Goal: Transaction & Acquisition: Subscribe to service/newsletter

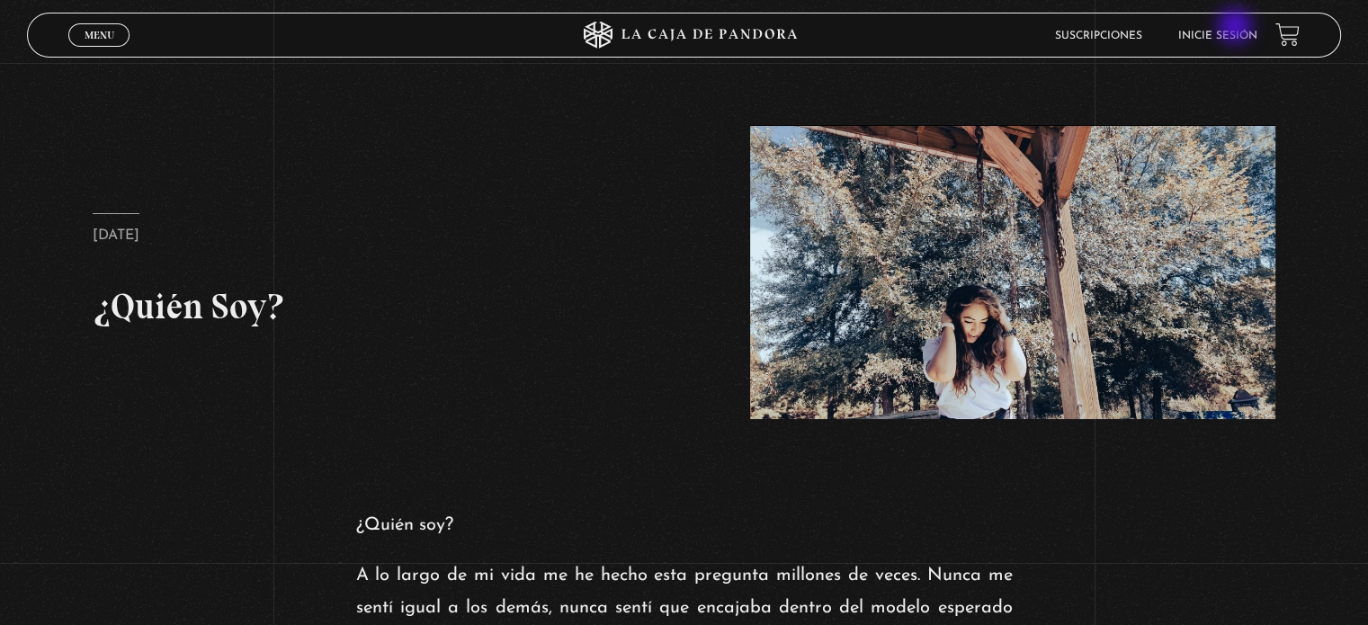
click at [1238, 28] on li "Inicie sesión" at bounding box center [1218, 36] width 79 height 28
click at [1234, 49] on header "Menu Cerrar Suscripciones Inicie sesión" at bounding box center [684, 35] width 1314 height 45
click at [1233, 43] on li "Inicie sesión" at bounding box center [1218, 36] width 79 height 28
click at [1230, 26] on li "Inicie sesión" at bounding box center [1218, 36] width 79 height 28
click at [1227, 38] on link "Inicie sesión" at bounding box center [1218, 36] width 79 height 11
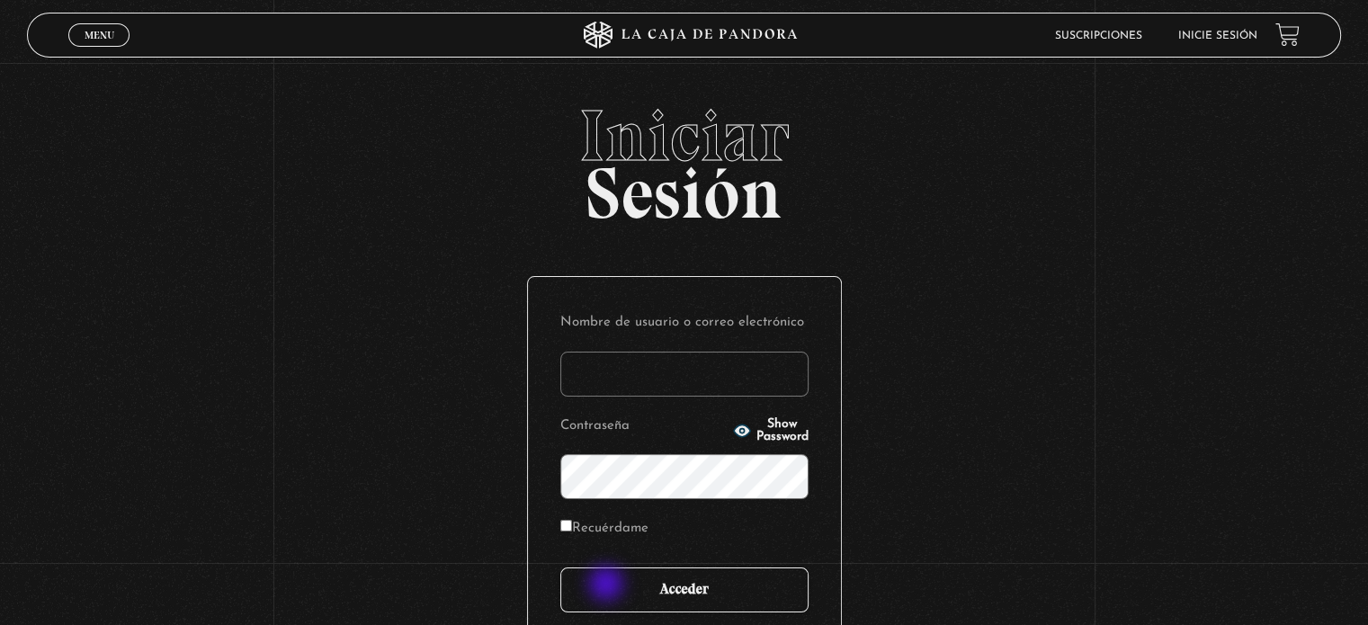
type input "crayo08@hotmail.com"
click at [608, 586] on input "Acceder" at bounding box center [684, 590] width 248 height 45
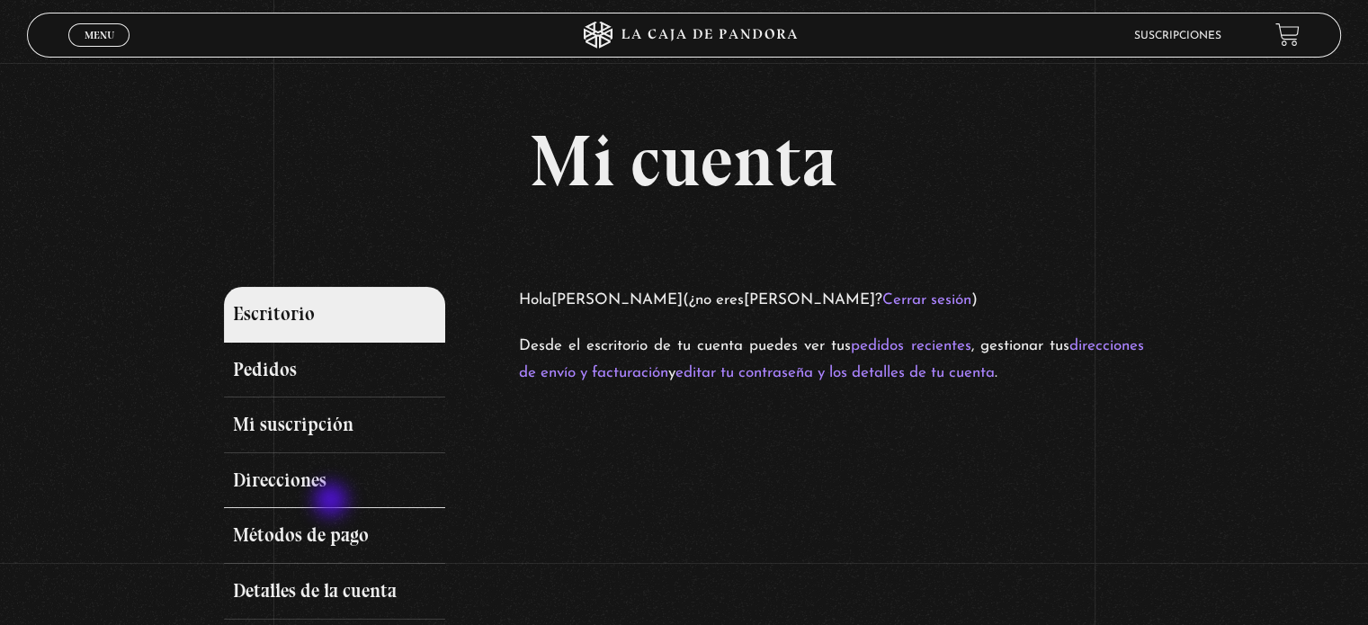
scroll to position [180, 0]
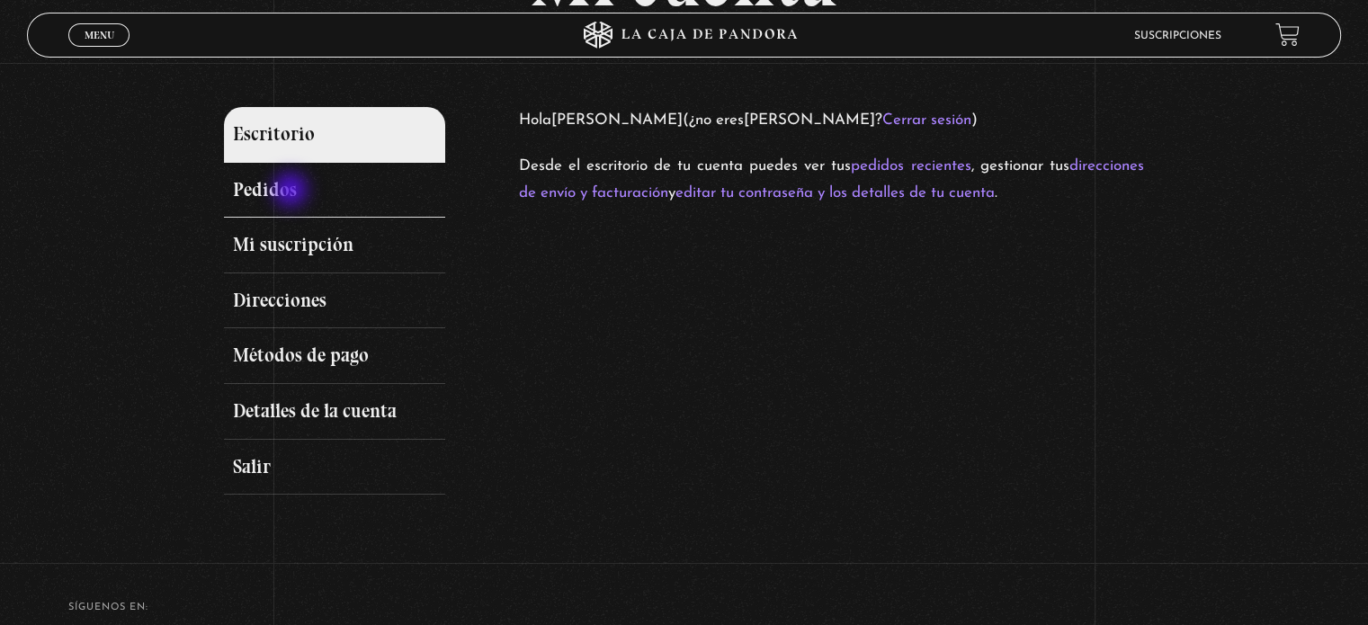
click at [292, 192] on link "Pedidos" at bounding box center [334, 191] width 220 height 56
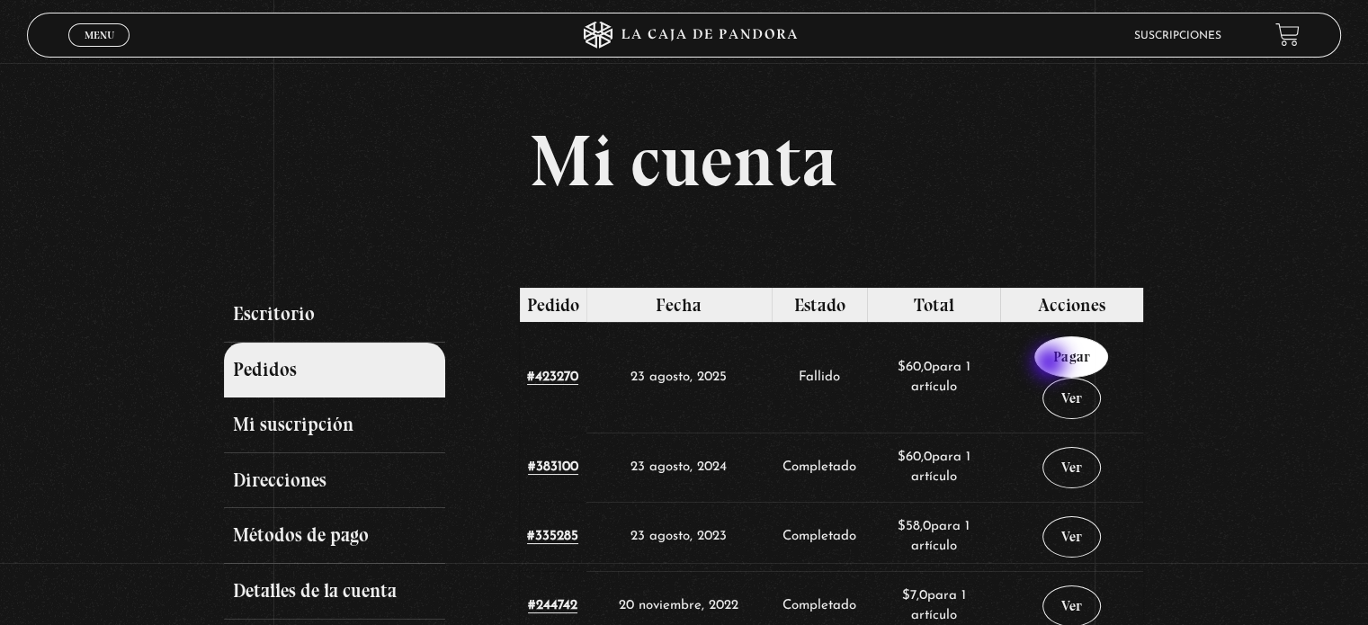
click at [1052, 364] on link "Pagar" at bounding box center [1072, 356] width 74 height 41
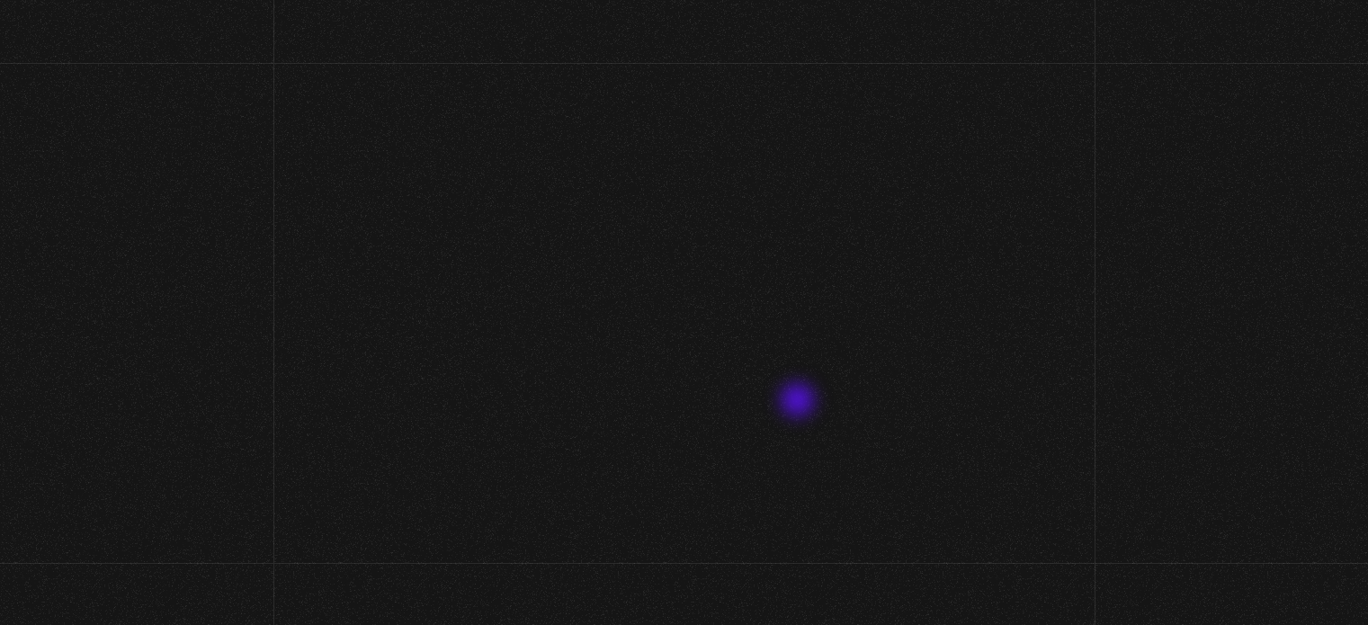
select select "CR-H"
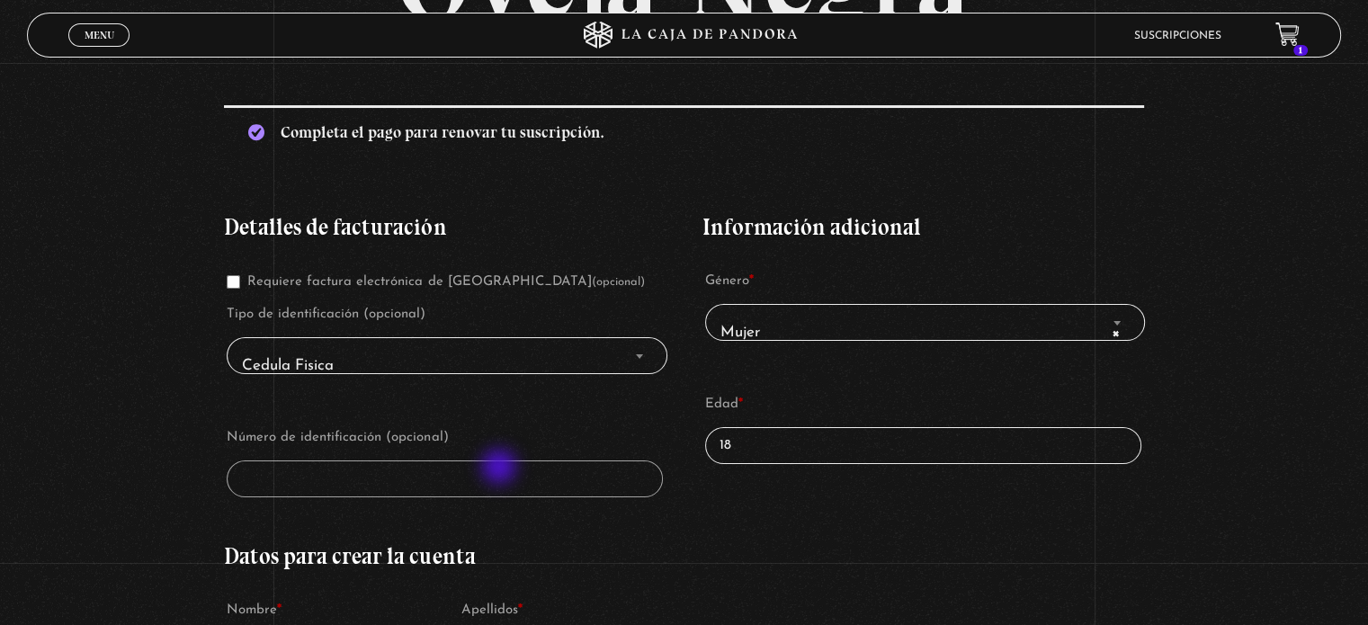
scroll to position [270, 0]
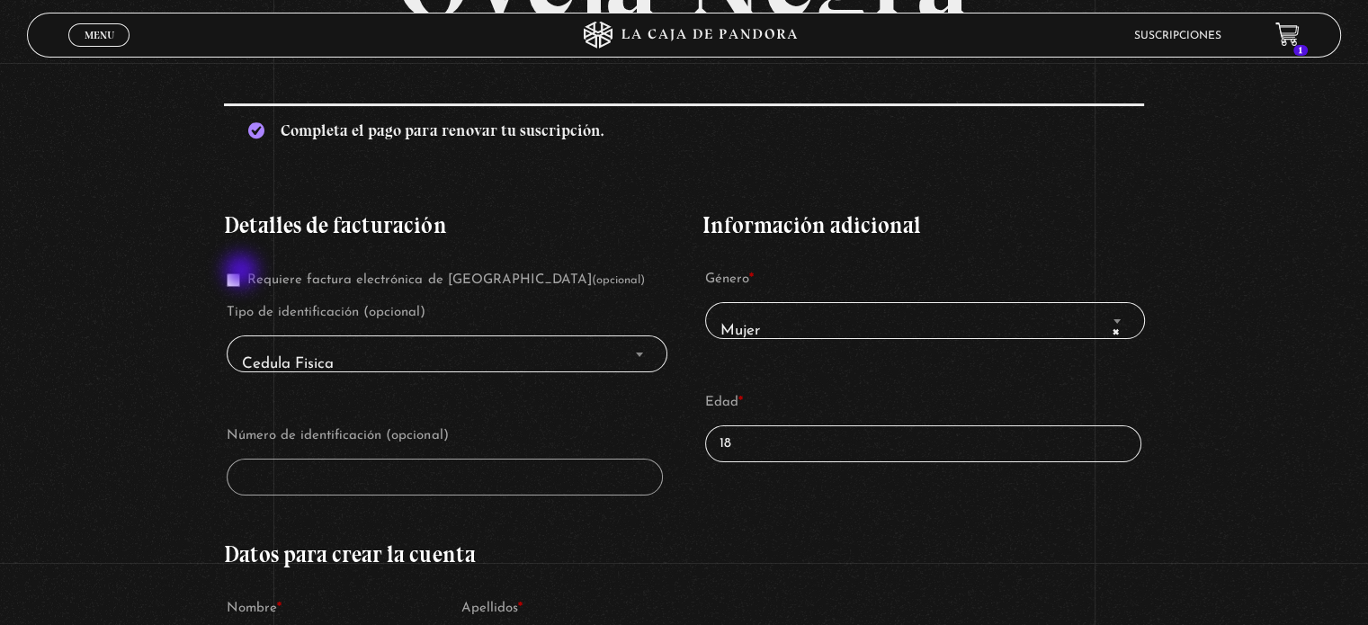
click at [243, 273] on label "Requiere factura electrónica de Costa Rica (opcional)" at bounding box center [435, 279] width 417 height 13
click at [240, 273] on input "Requiere factura electrónica de Costa Rica (opcional)" at bounding box center [233, 279] width 13 height 13
checkbox input "true"
click at [417, 473] on input "Número de identificación *" at bounding box center [445, 477] width 436 height 37
type input "4-0218-0647"
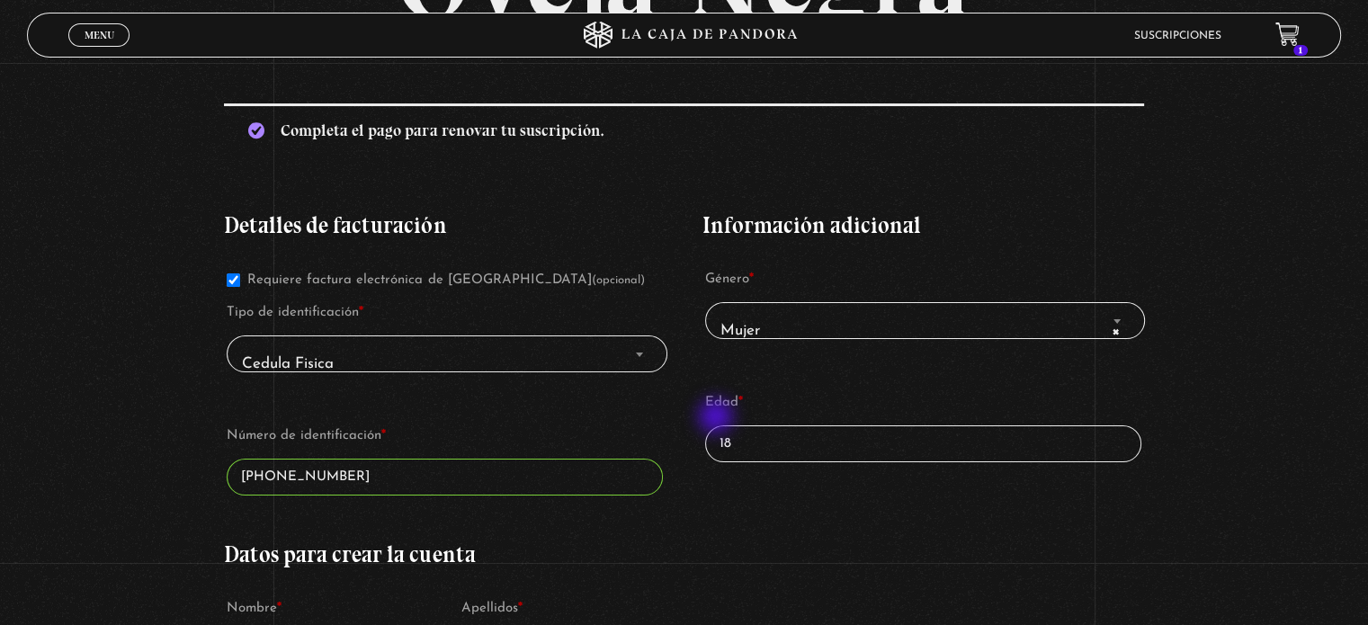
drag, startPoint x: 794, startPoint y: 431, endPoint x: 718, endPoint y: 418, distance: 76.6
click at [718, 418] on p "Edad * 18" at bounding box center [924, 426] width 442 height 78
type input "2"
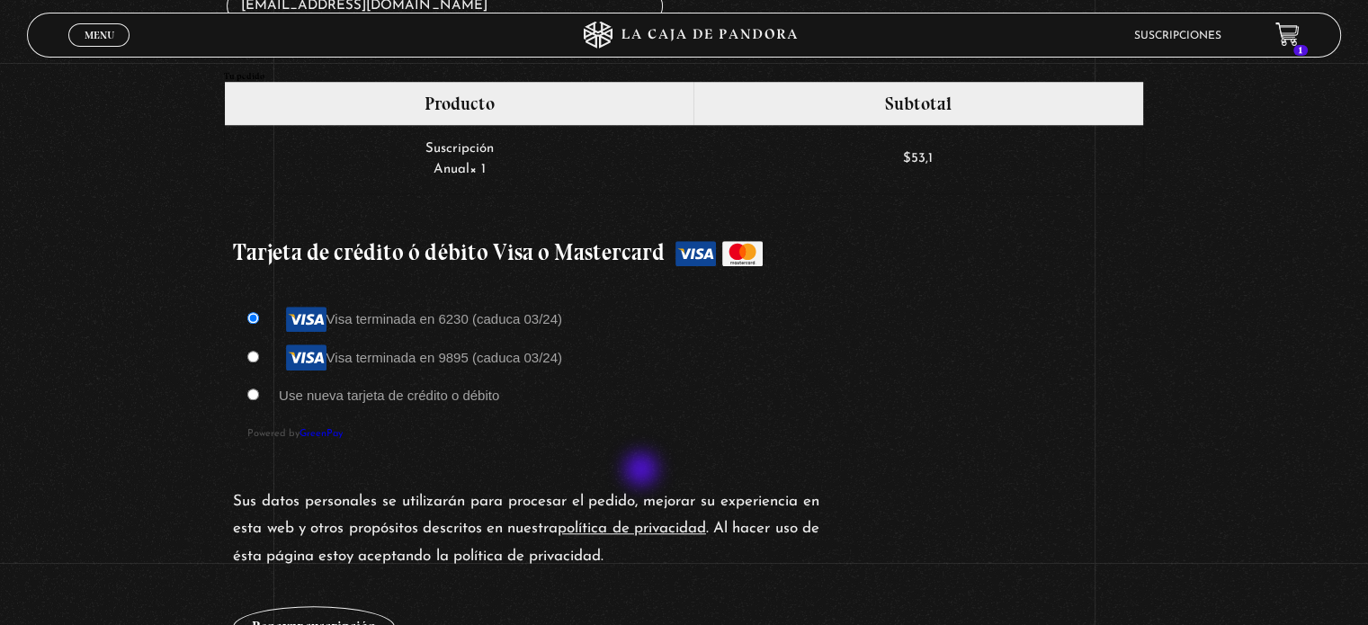
scroll to position [1439, 0]
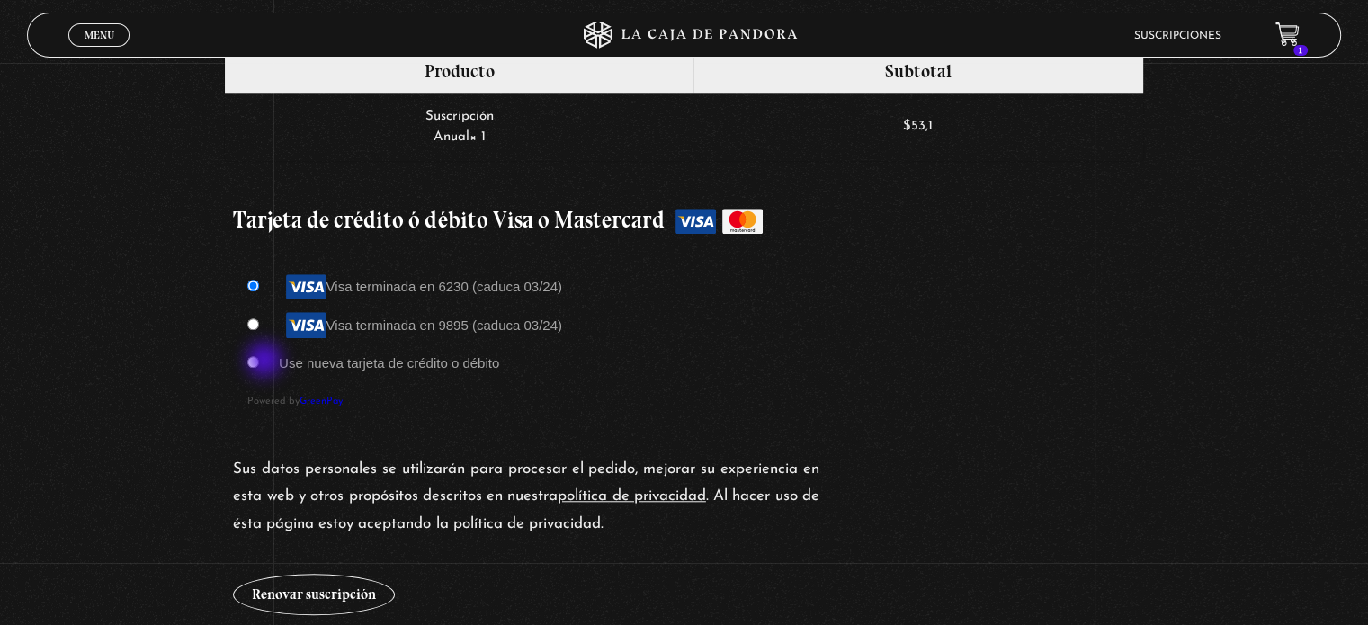
click at [265, 363] on li "Use nueva tarjeta de crédito o débito" at bounding box center [684, 362] width 874 height 31
type input "32"
click at [256, 356] on input "Use nueva tarjeta de crédito o débito" at bounding box center [253, 362] width 12 height 12
radio input "true"
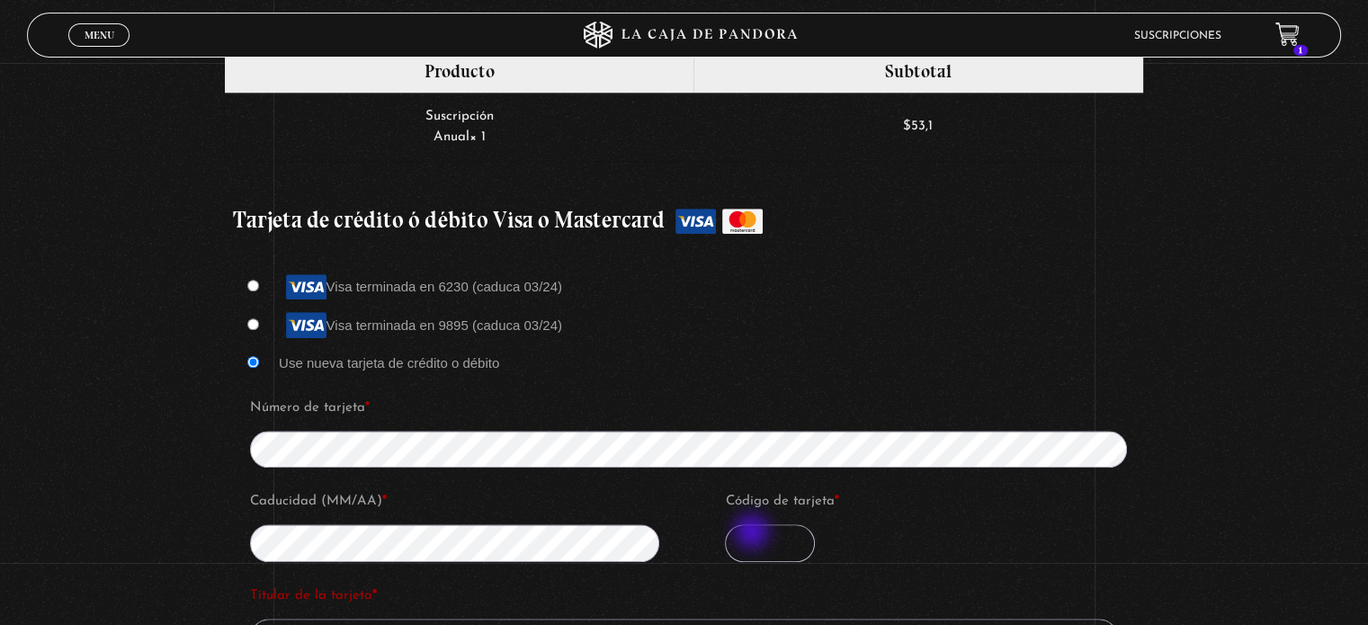
click at [754, 534] on input "Código de tarjeta *" at bounding box center [770, 544] width 90 height 38
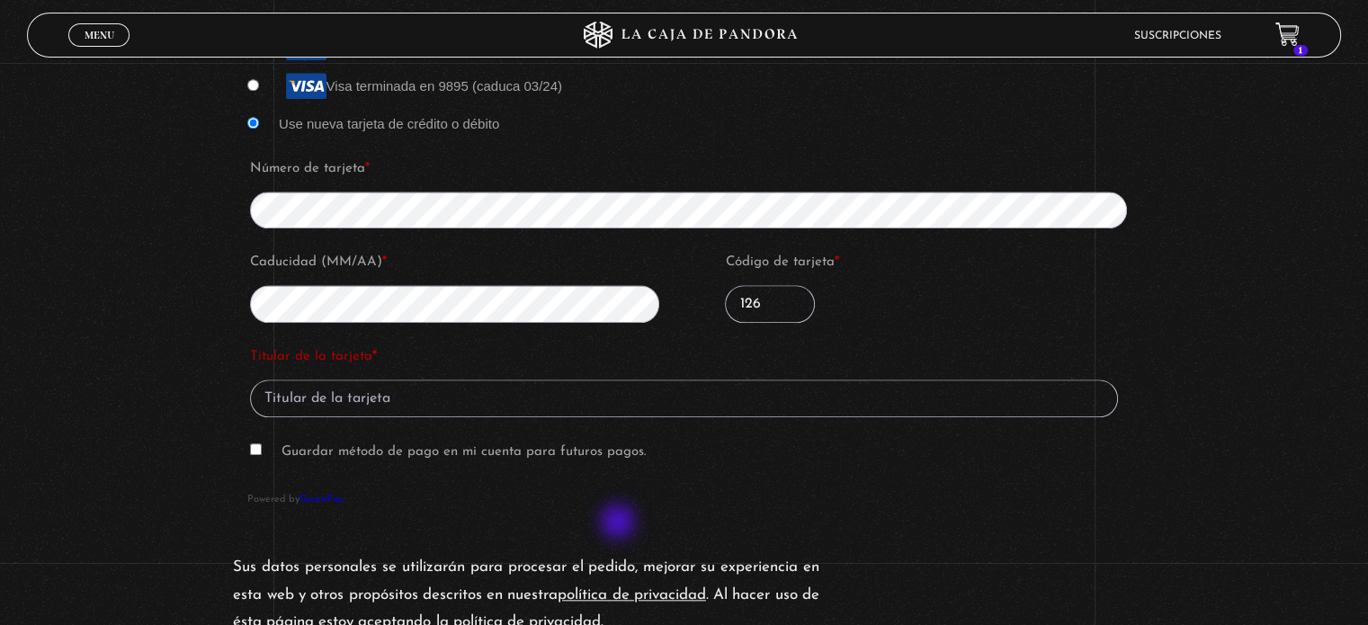
scroll to position [1709, 0]
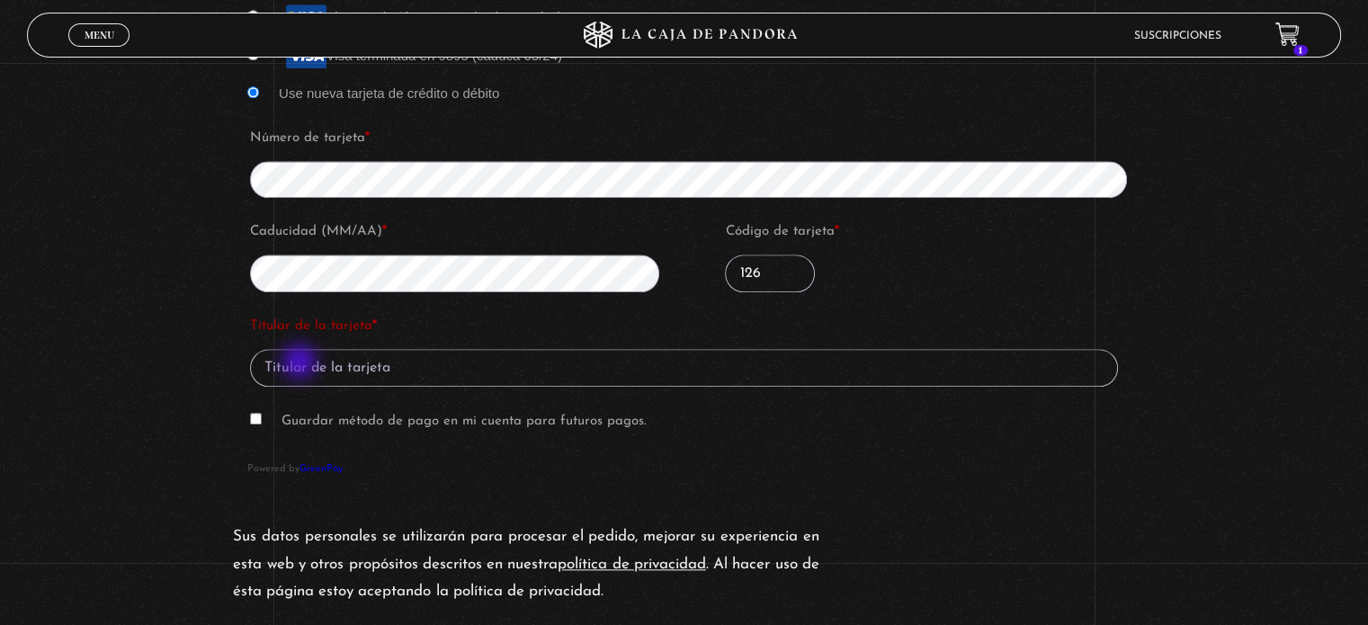
type input "126"
click at [302, 363] on input "Titular de la tarjeta *" at bounding box center [684, 368] width 868 height 38
click at [440, 409] on p "Guardar método de pago en mi cuenta para futuros pagos." at bounding box center [684, 421] width 874 height 33
drag, startPoint x: 256, startPoint y: 408, endPoint x: 268, endPoint y: 417, distance: 15.0
click at [259, 413] on p "Guardar método de pago en mi cuenta para futuros pagos." at bounding box center [684, 421] width 874 height 33
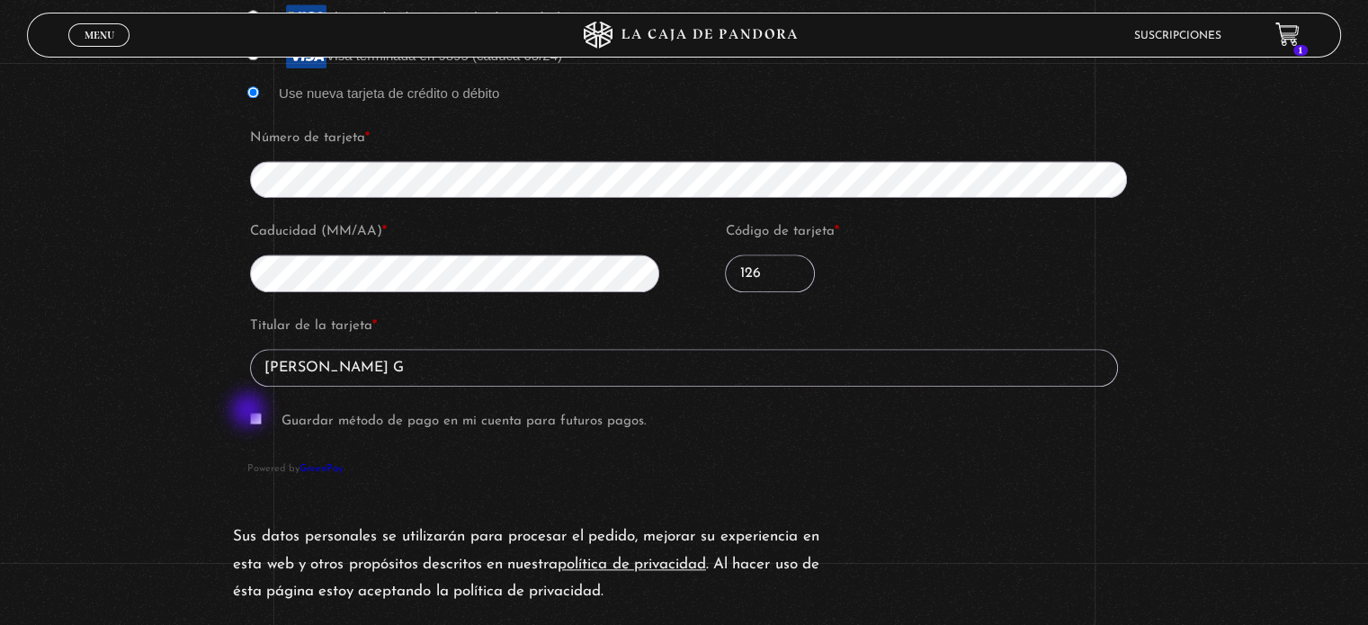
drag, startPoint x: 250, startPoint y: 412, endPoint x: 387, endPoint y: 406, distance: 136.9
click at [252, 412] on p "Guardar método de pago en mi cuenta para futuros pagos." at bounding box center [684, 421] width 874 height 33
type input "FABIOLA RAMIREZ G"
click at [256, 414] on input "Guardar método de pago en mi cuenta para futuros pagos." at bounding box center [256, 419] width 12 height 12
checkbox input "true"
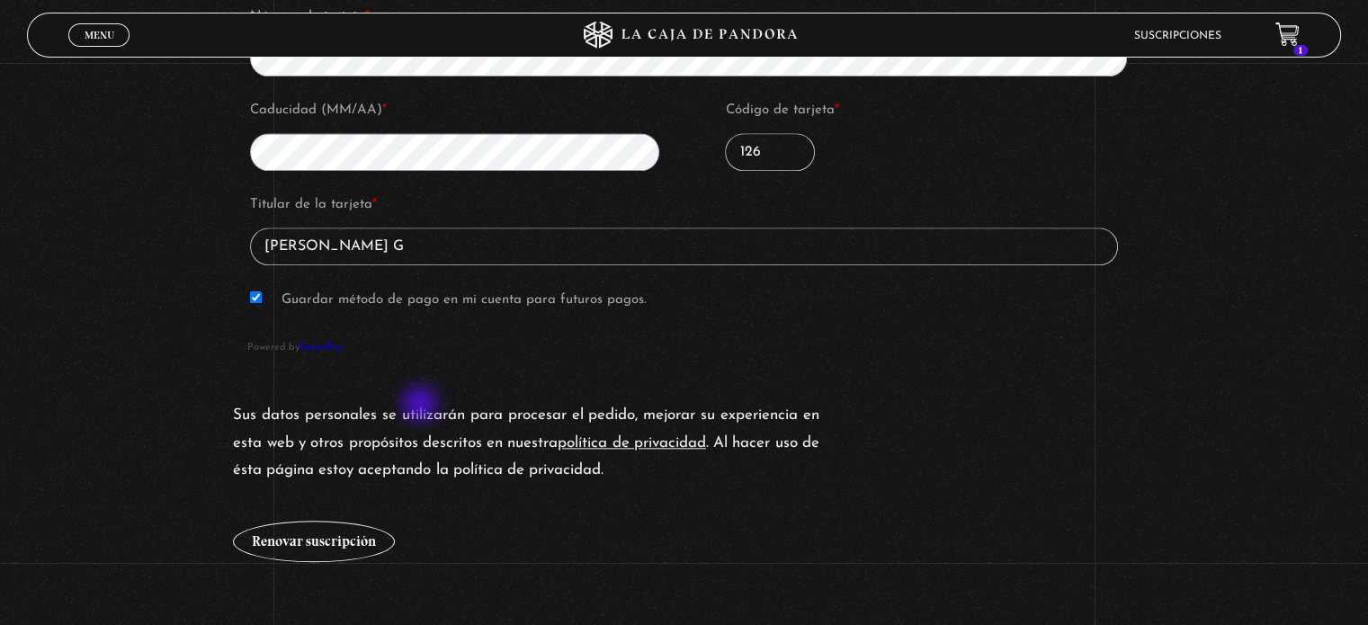
scroll to position [2069, 0]
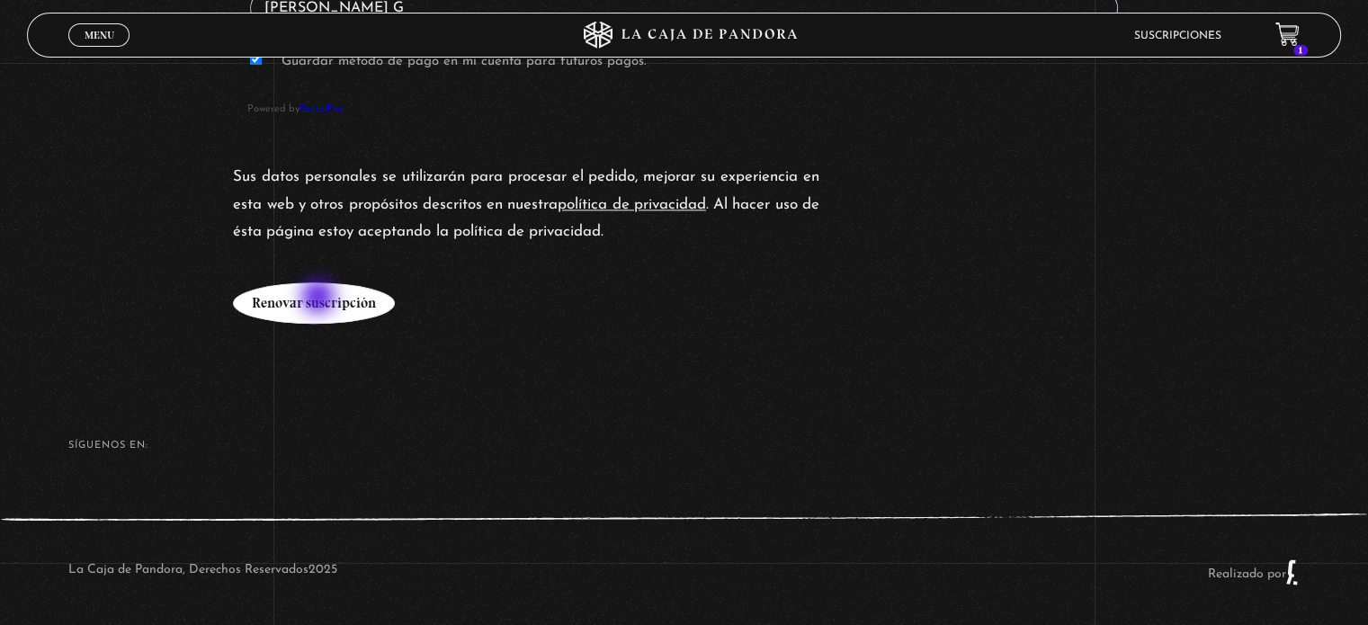
click at [320, 299] on button "Renovar suscripción" at bounding box center [314, 302] width 162 height 41
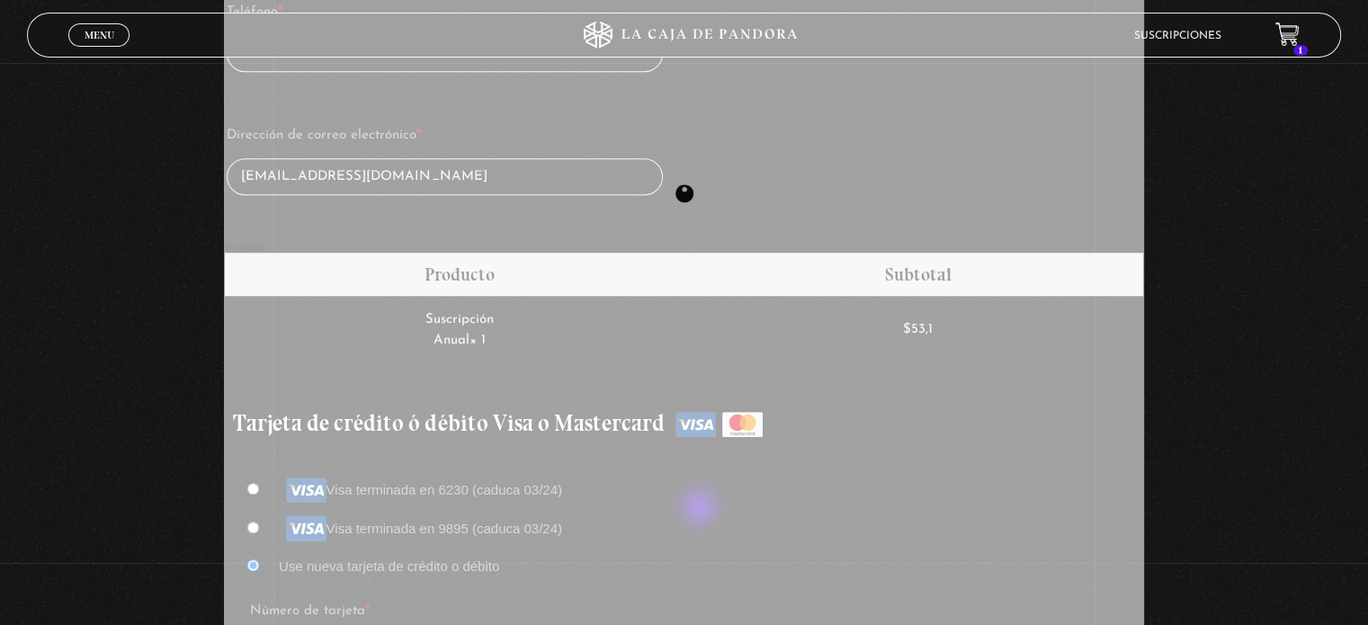
scroll to position [1260, 0]
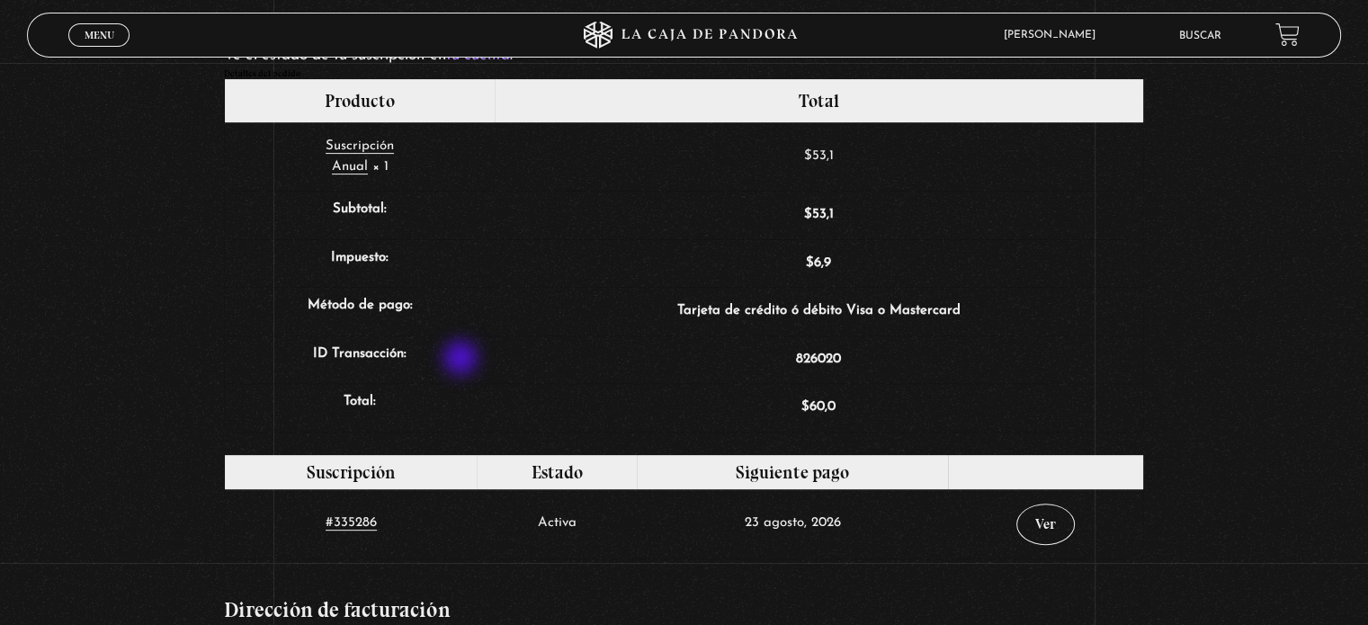
scroll to position [559, 0]
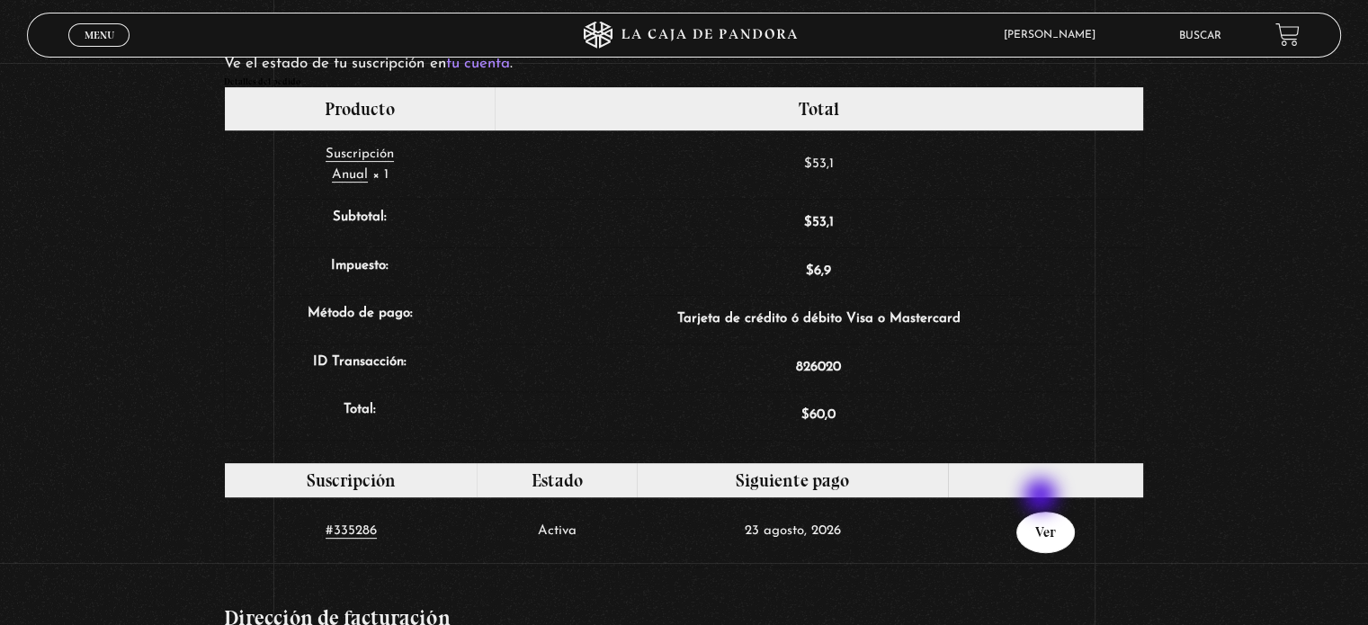
click at [1043, 512] on link "Ver" at bounding box center [1046, 532] width 58 height 41
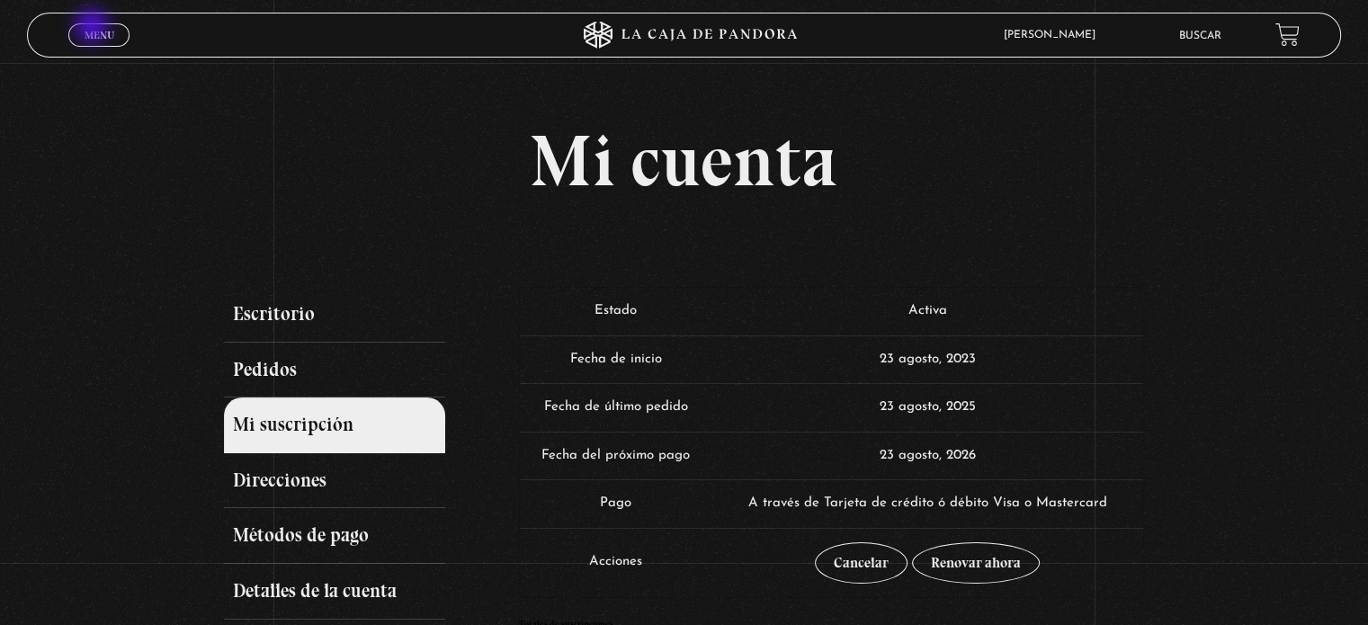
click at [94, 30] on span "Menu" at bounding box center [100, 35] width 30 height 11
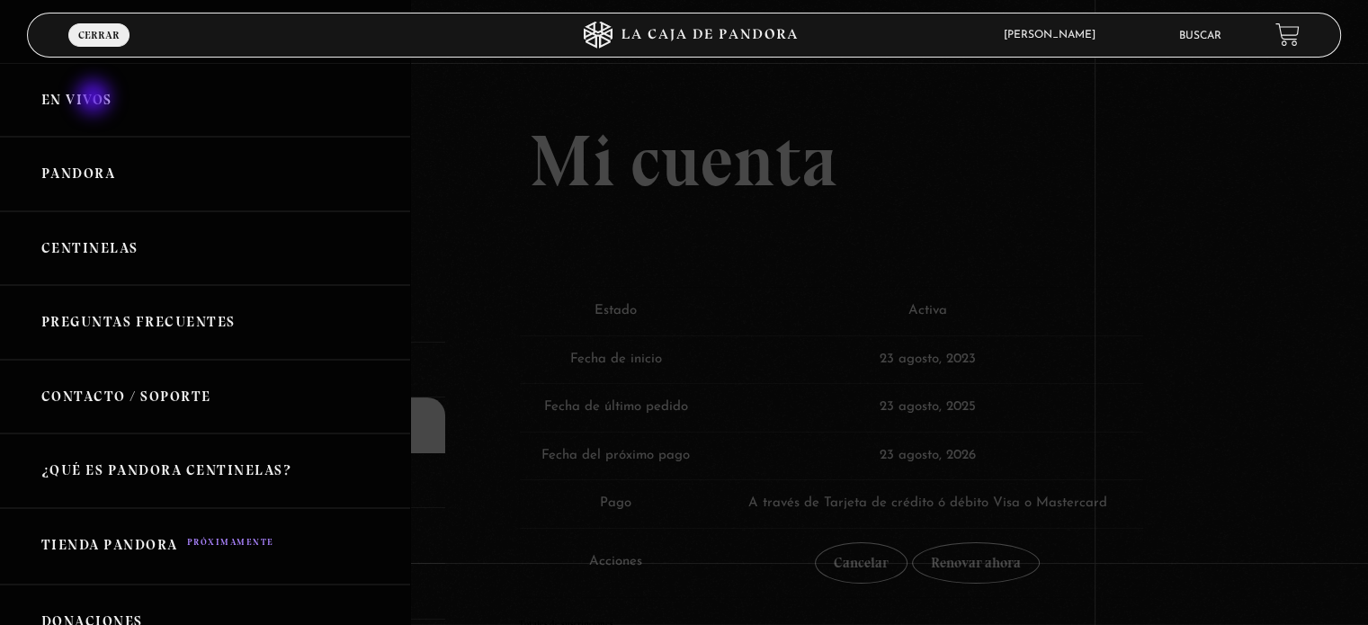
click at [95, 97] on link "En vivos" at bounding box center [205, 100] width 410 height 75
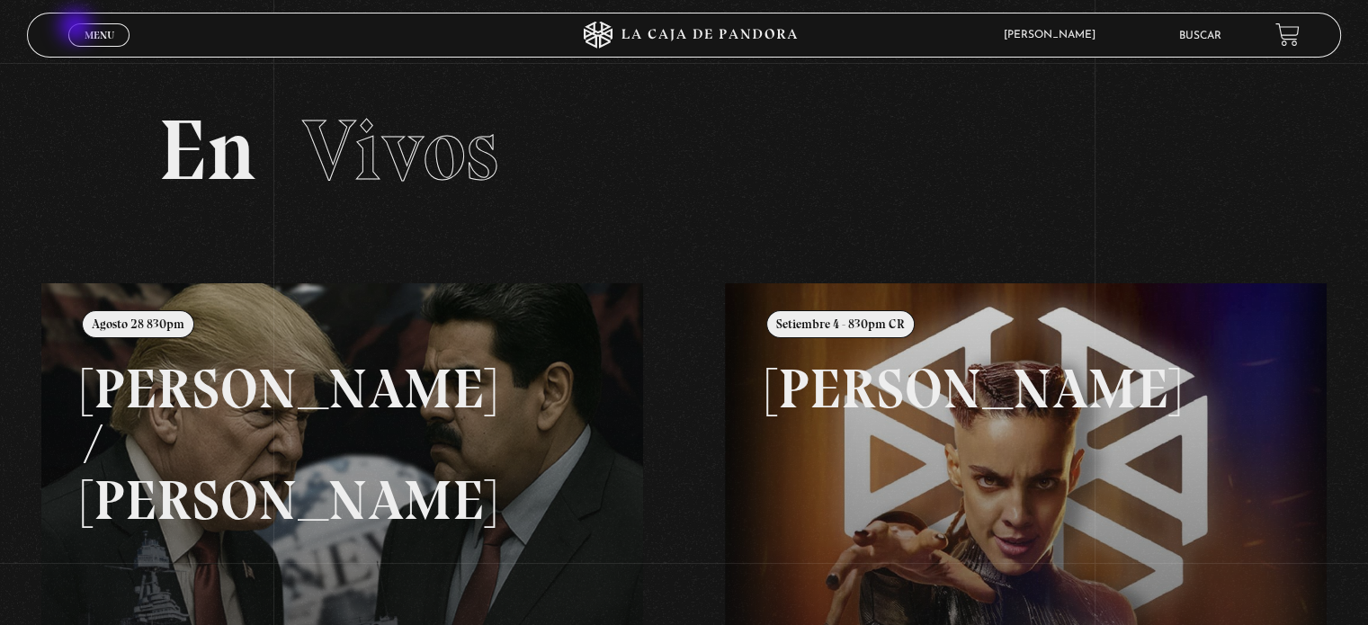
click at [85, 30] on span "Menu" at bounding box center [100, 35] width 30 height 11
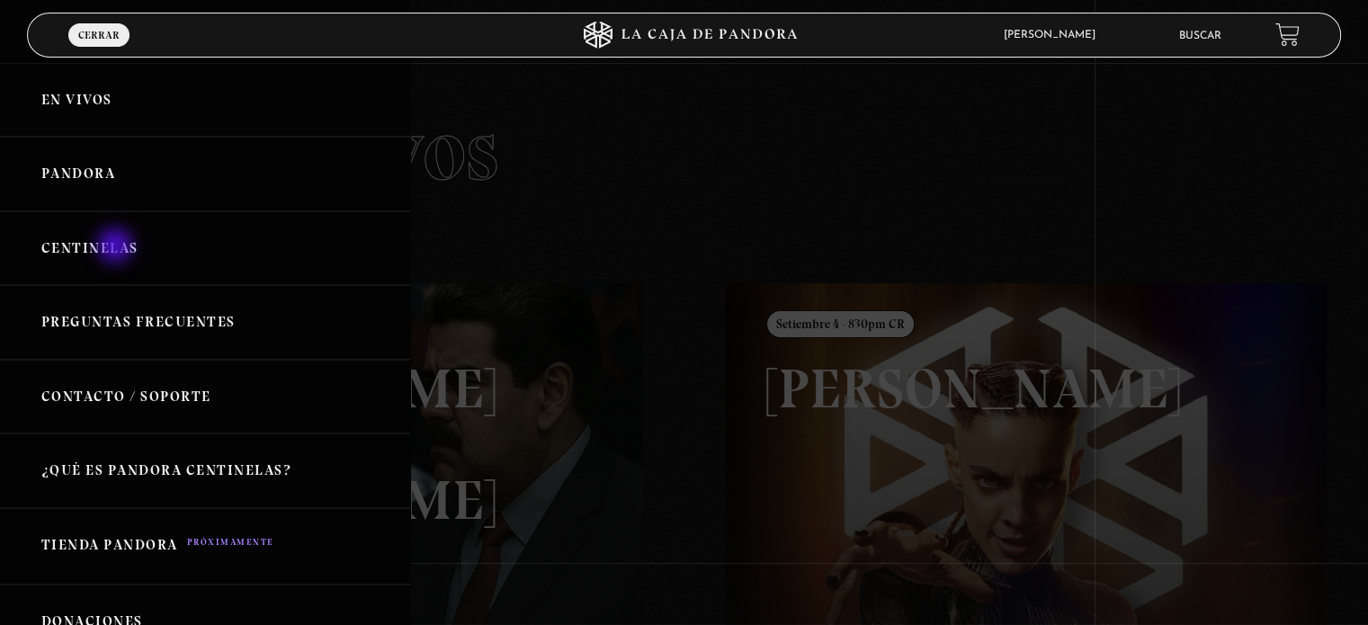
click at [117, 247] on link "Centinelas" at bounding box center [205, 248] width 410 height 75
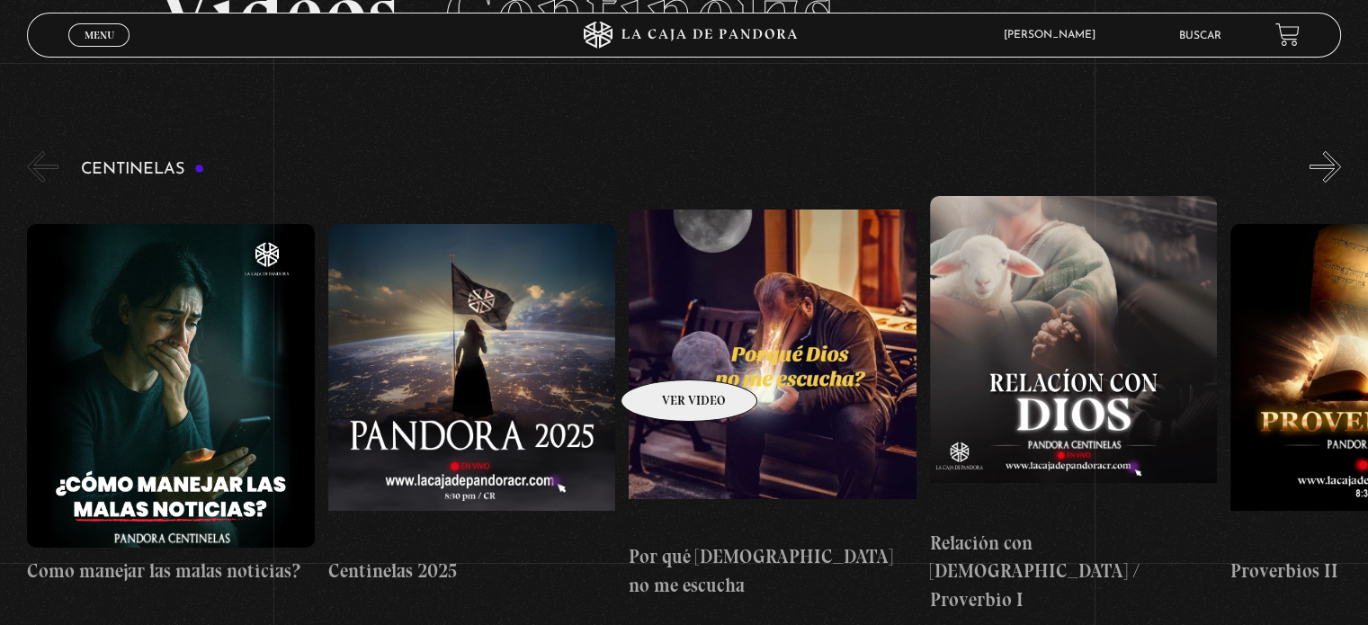
scroll to position [180, 0]
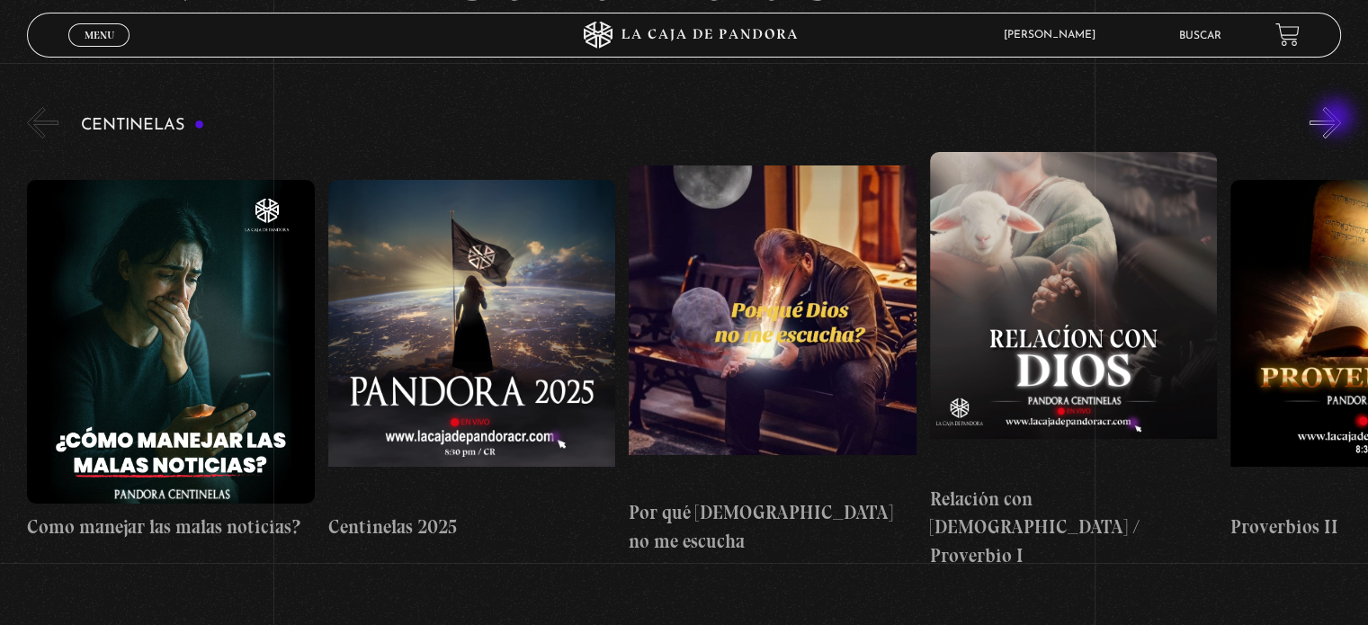
click at [1338, 119] on button "»" at bounding box center [1325, 122] width 31 height 31
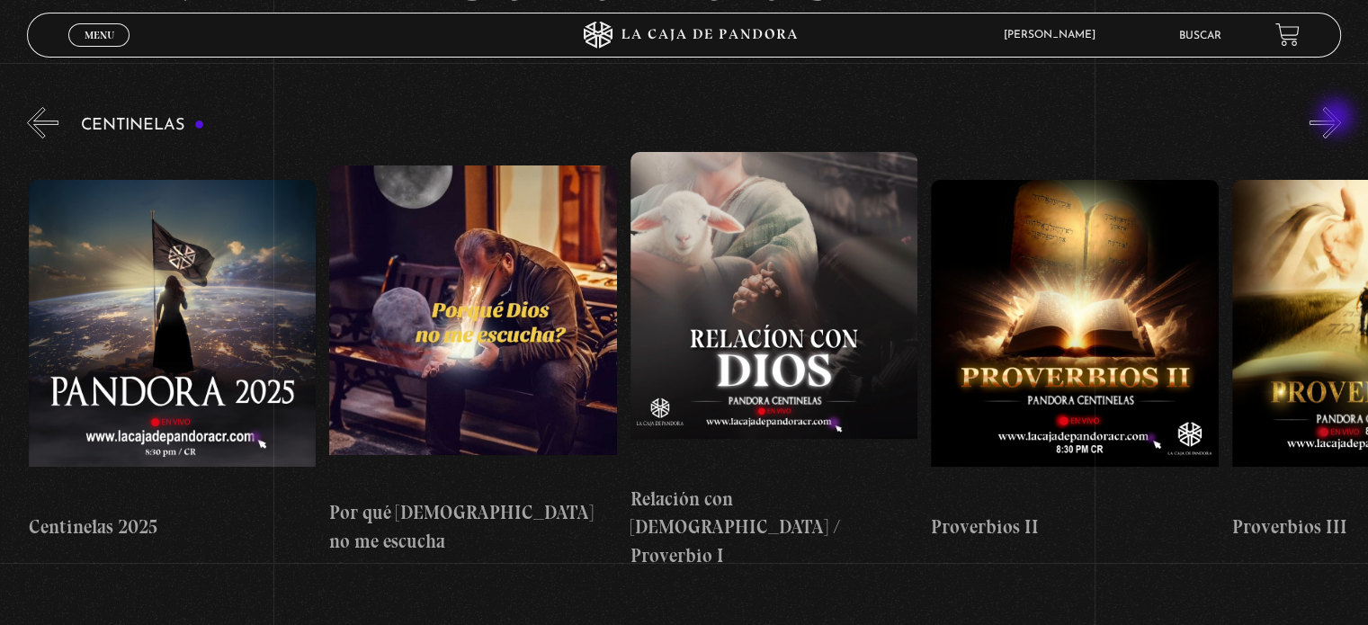
click at [1338, 118] on button "»" at bounding box center [1325, 122] width 31 height 31
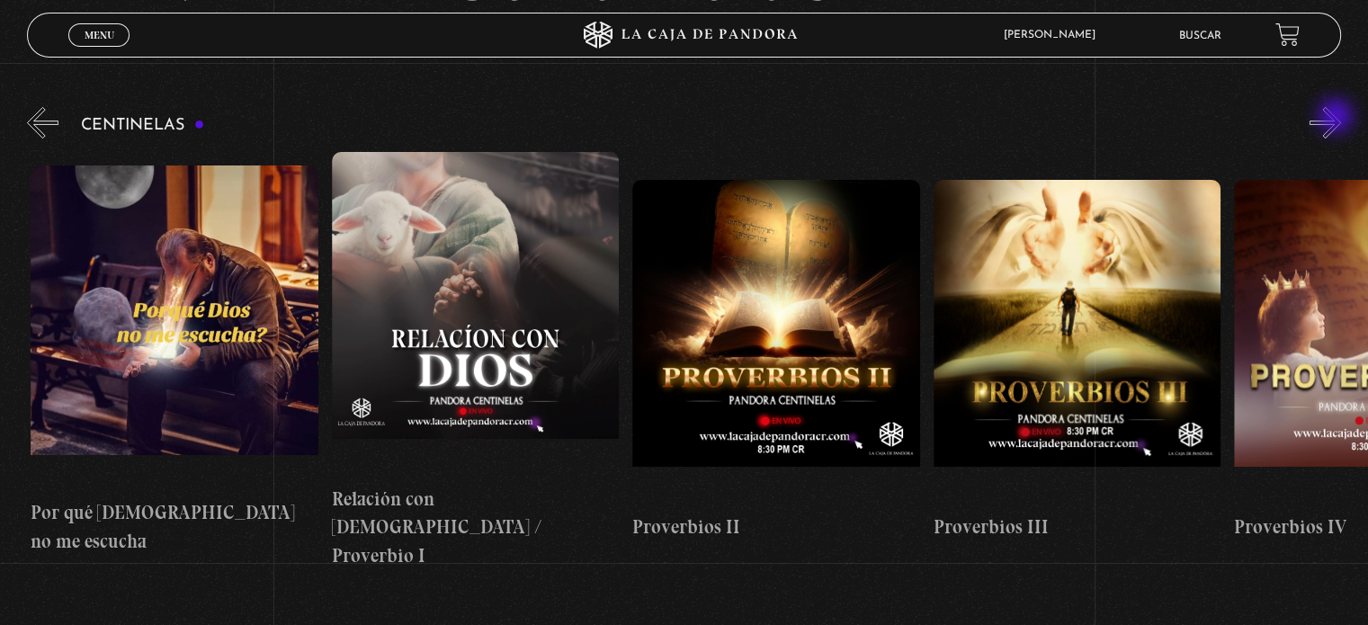
click at [1338, 118] on button "»" at bounding box center [1325, 122] width 31 height 31
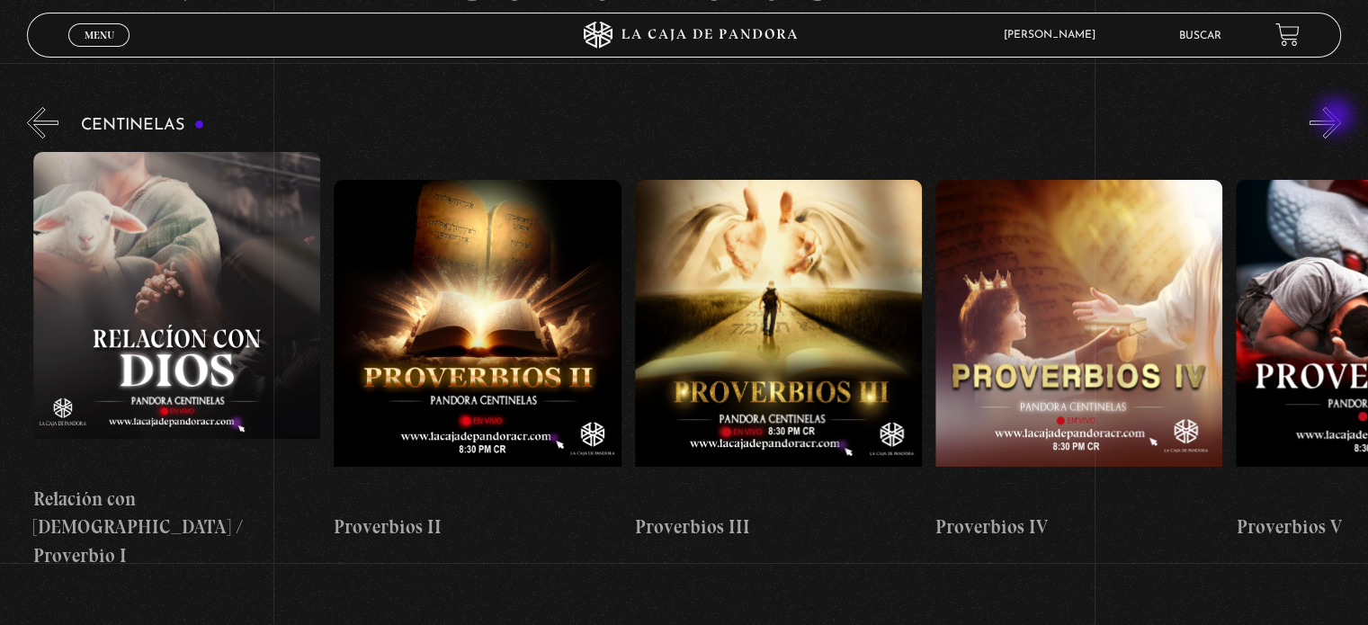
click at [1338, 118] on button "»" at bounding box center [1325, 122] width 31 height 31
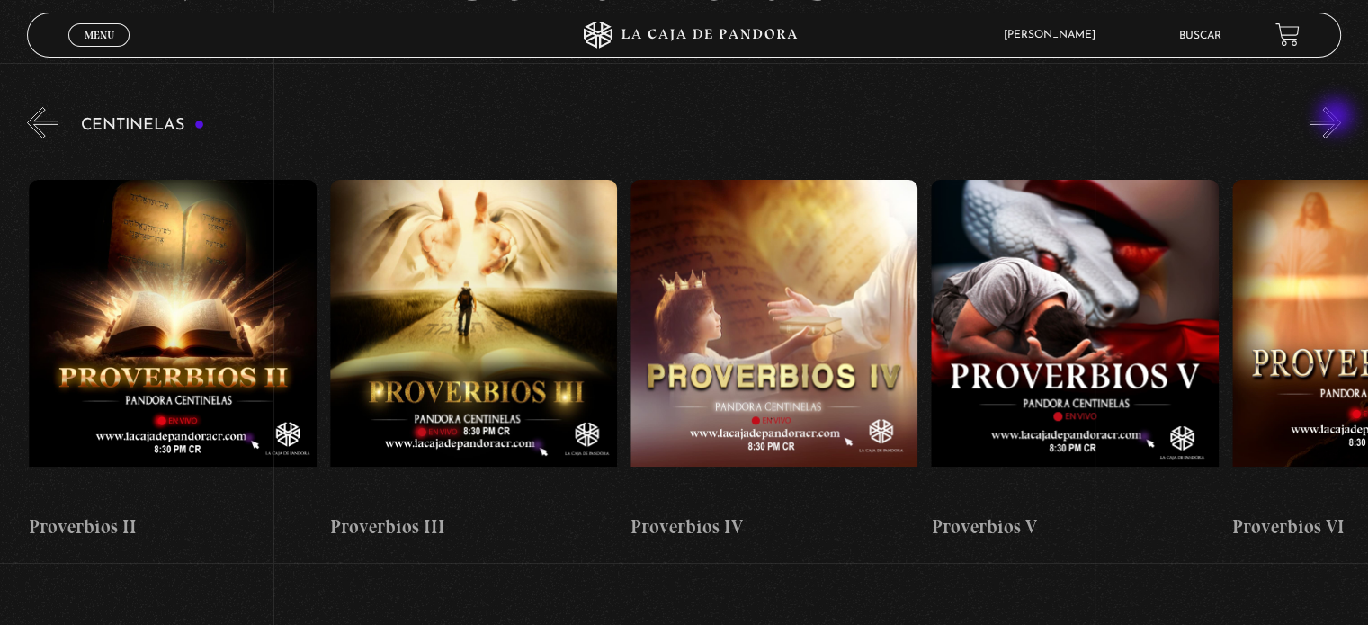
click at [1338, 118] on button "»" at bounding box center [1325, 122] width 31 height 31
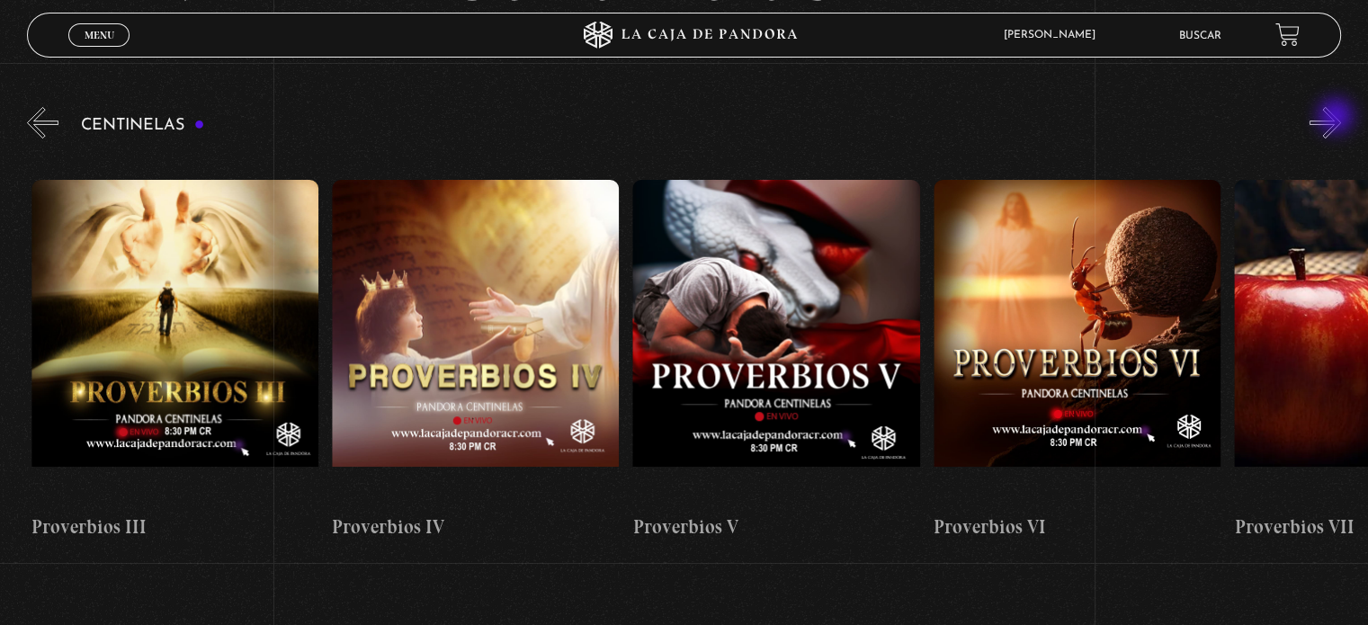
click at [1338, 118] on button "»" at bounding box center [1325, 122] width 31 height 31
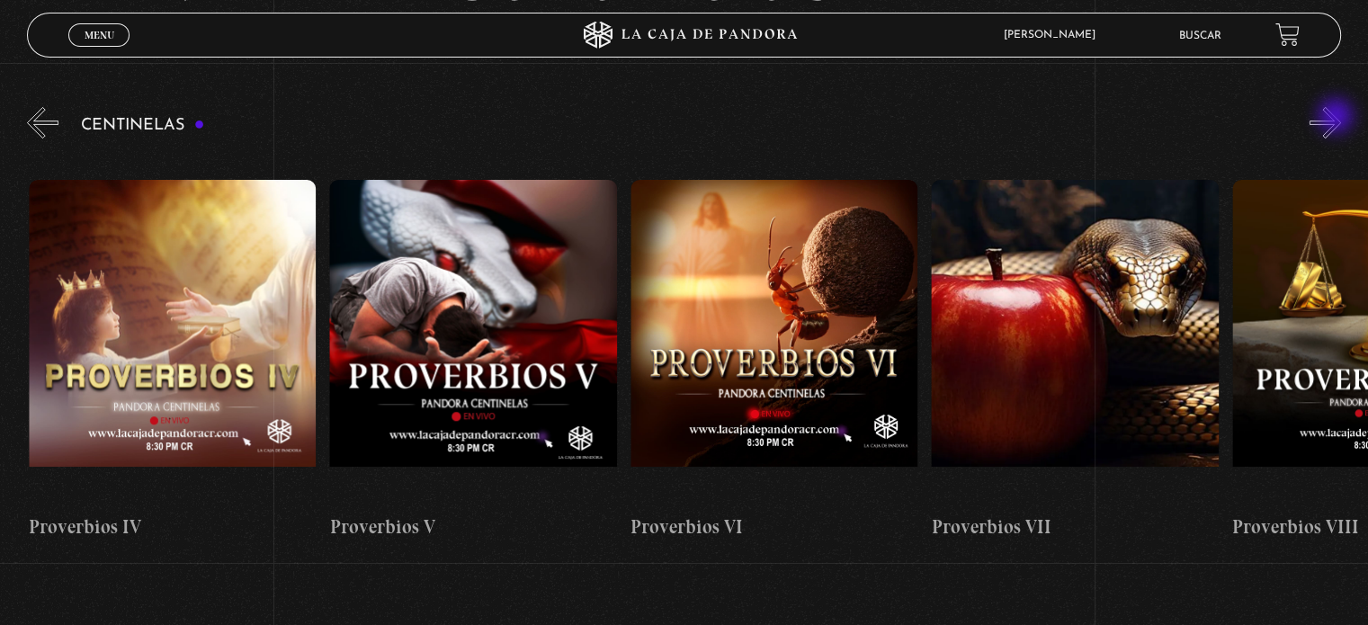
click at [1338, 118] on button "»" at bounding box center [1325, 122] width 31 height 31
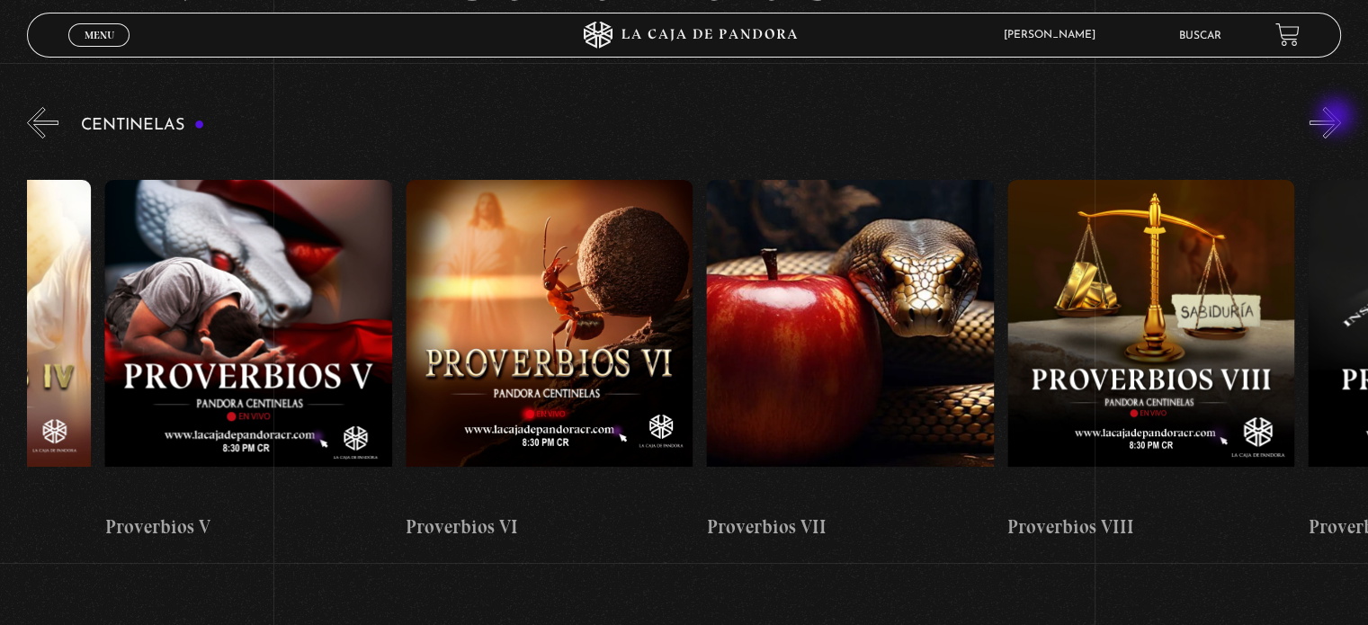
click at [1338, 118] on button "»" at bounding box center [1325, 122] width 31 height 31
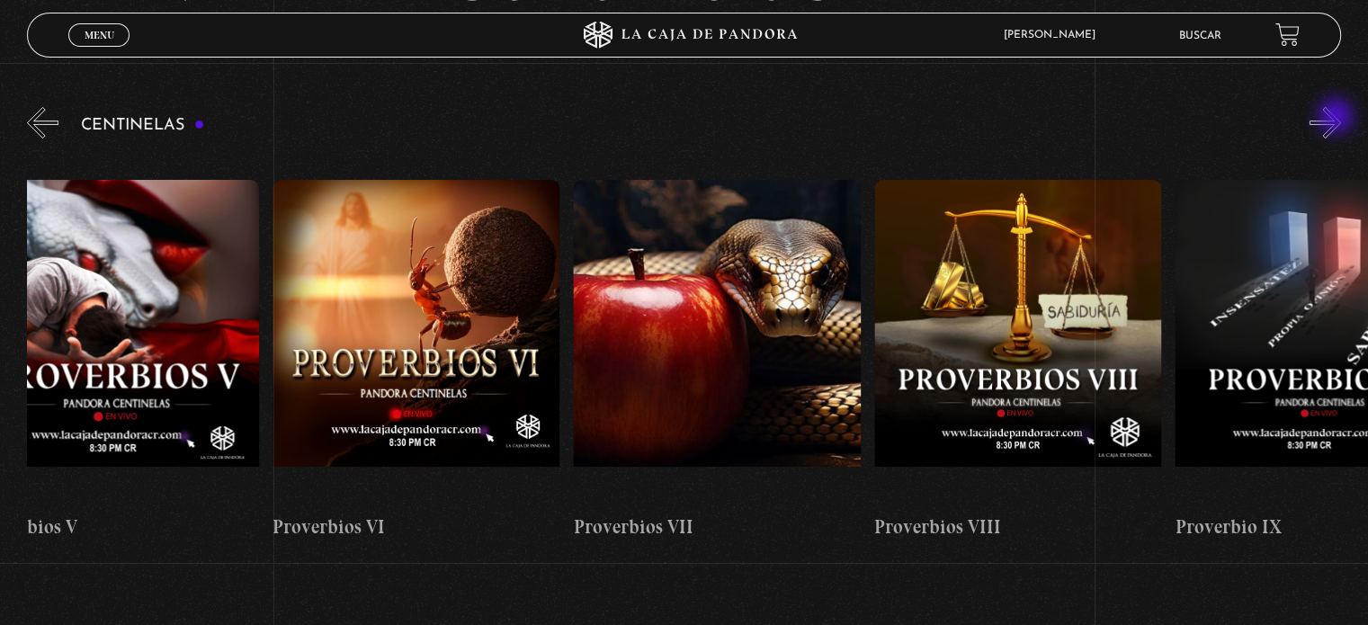
click at [1338, 118] on button "»" at bounding box center [1325, 122] width 31 height 31
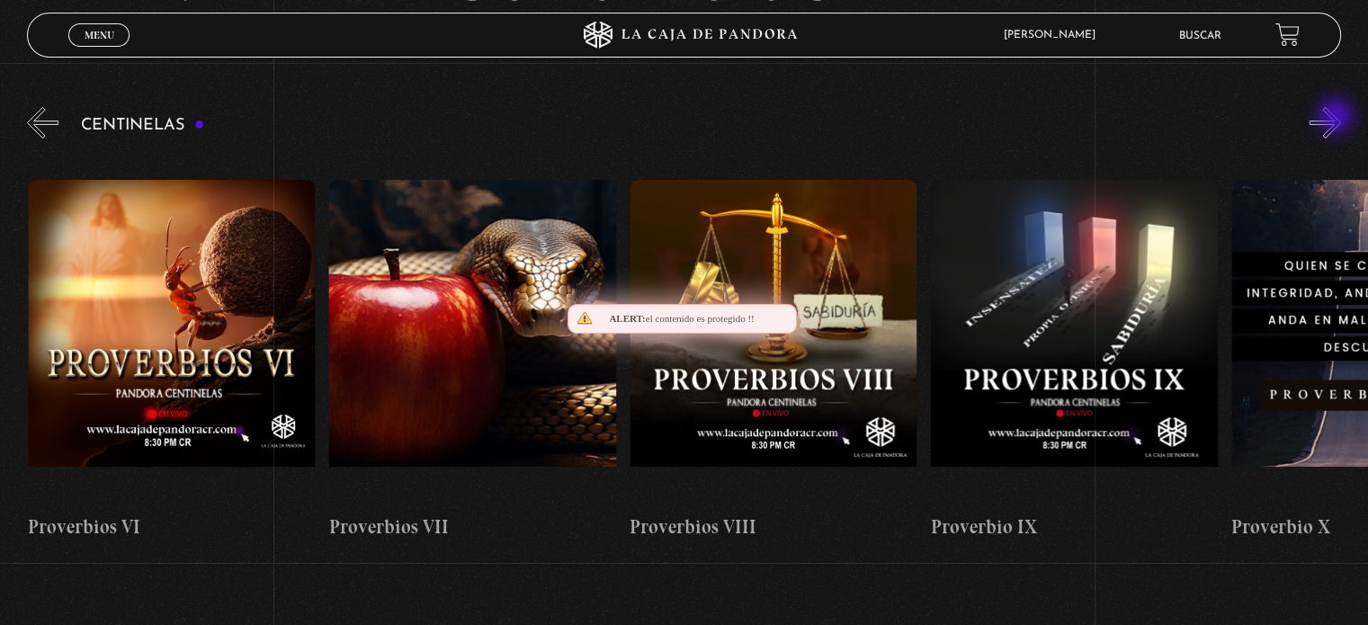
click at [1338, 118] on button "»" at bounding box center [1325, 122] width 31 height 31
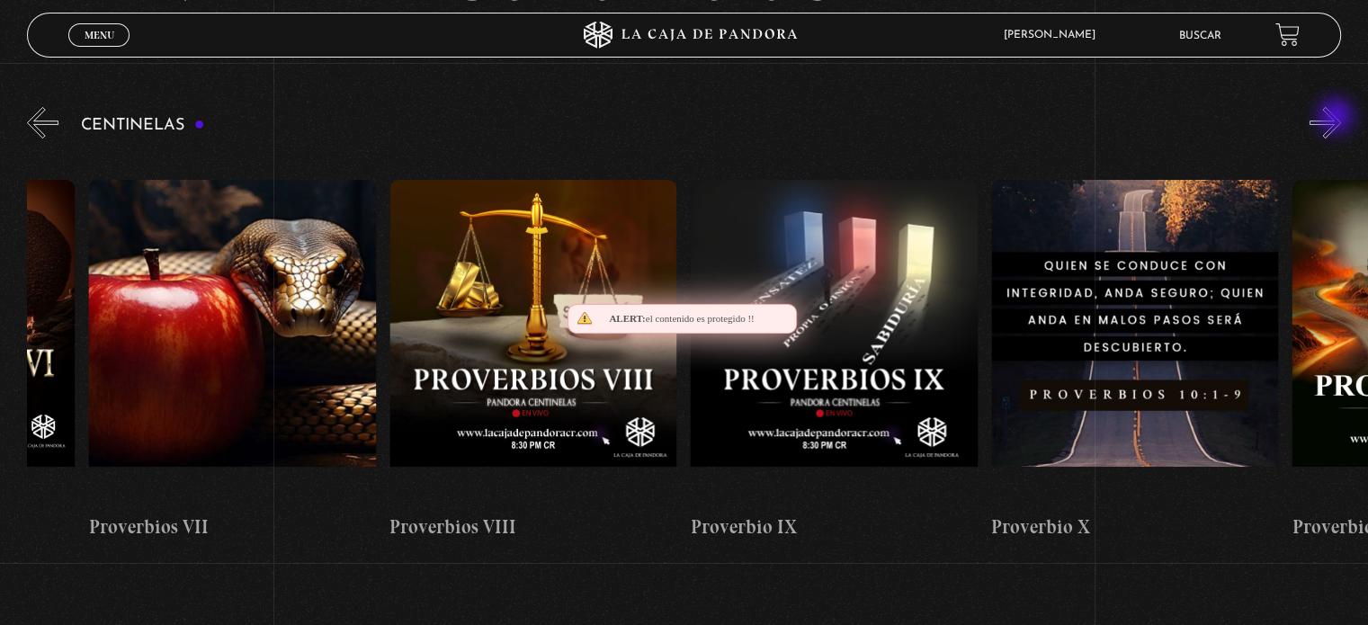
click at [1338, 118] on button "»" at bounding box center [1325, 122] width 31 height 31
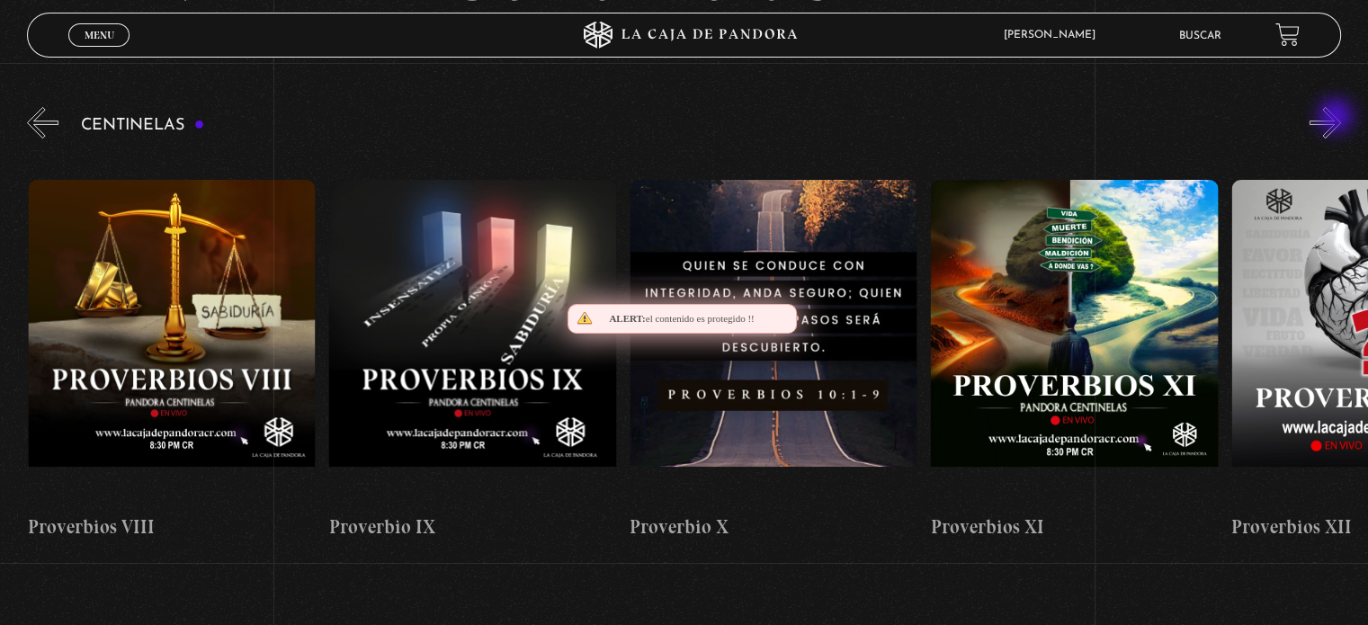
click at [1338, 118] on button "»" at bounding box center [1325, 122] width 31 height 31
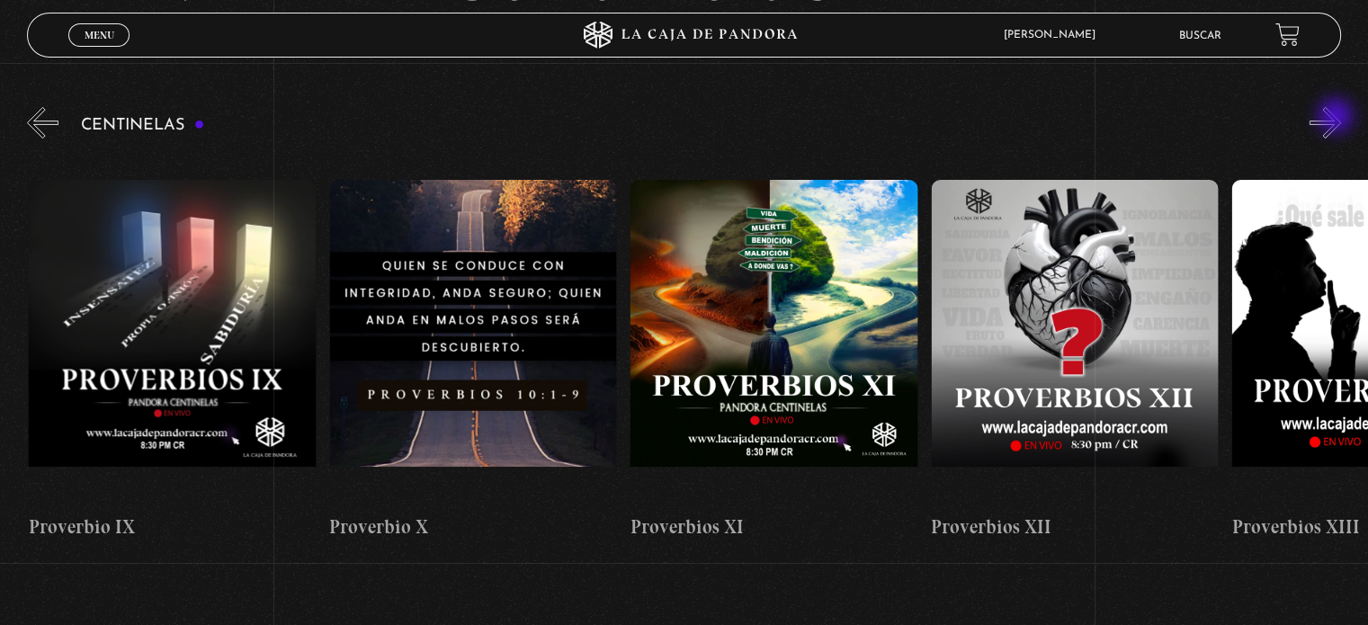
click at [1338, 118] on button "»" at bounding box center [1325, 122] width 31 height 31
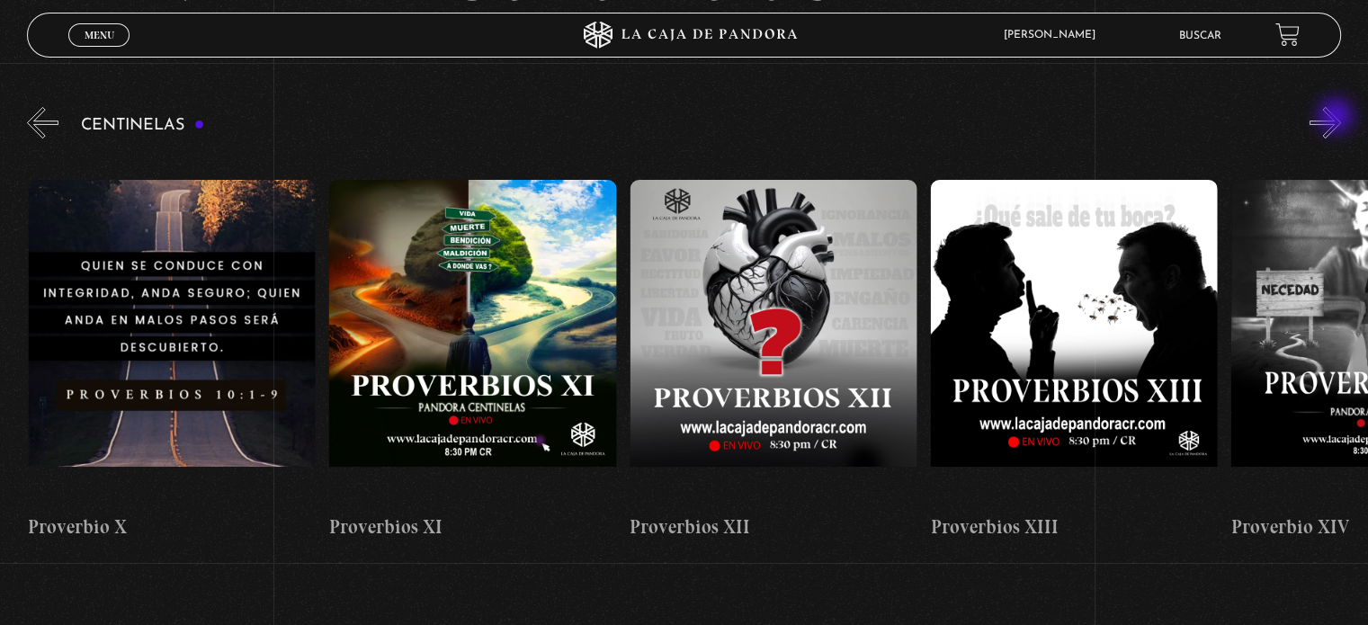
scroll to position [0, 3610]
click at [1338, 118] on button "»" at bounding box center [1325, 122] width 31 height 31
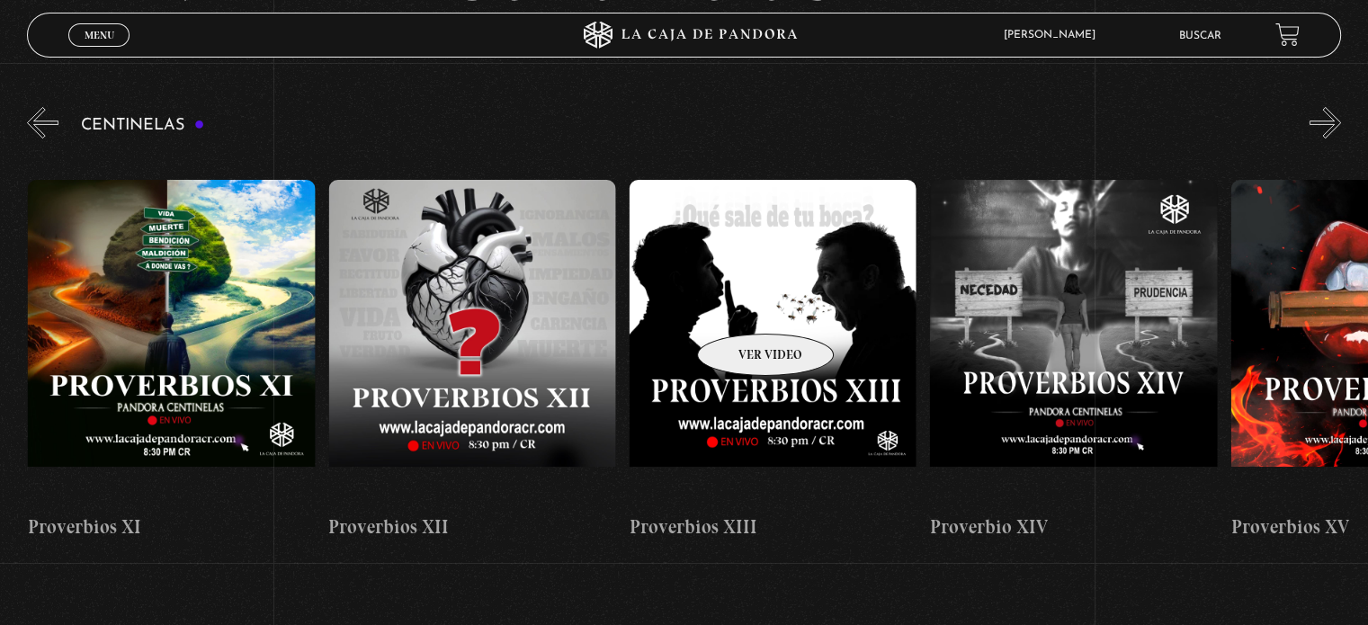
scroll to position [0, 3912]
click at [738, 309] on figure at bounding box center [772, 342] width 287 height 324
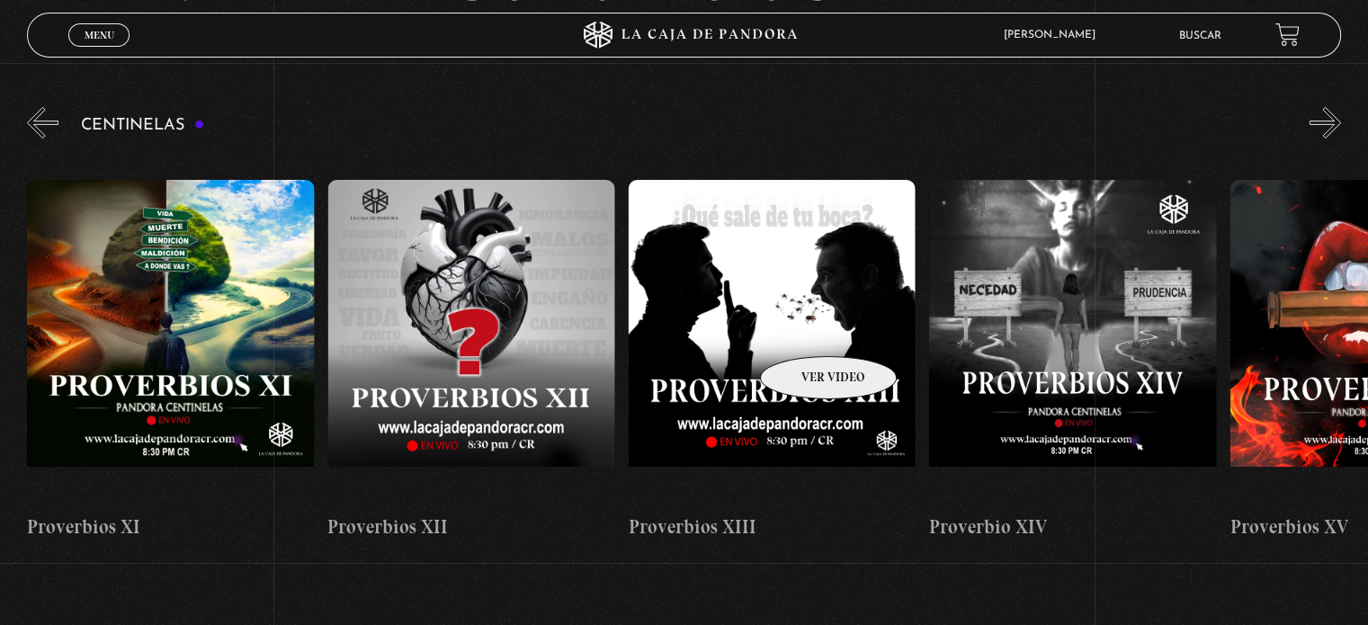
click at [768, 320] on figure at bounding box center [772, 342] width 287 height 324
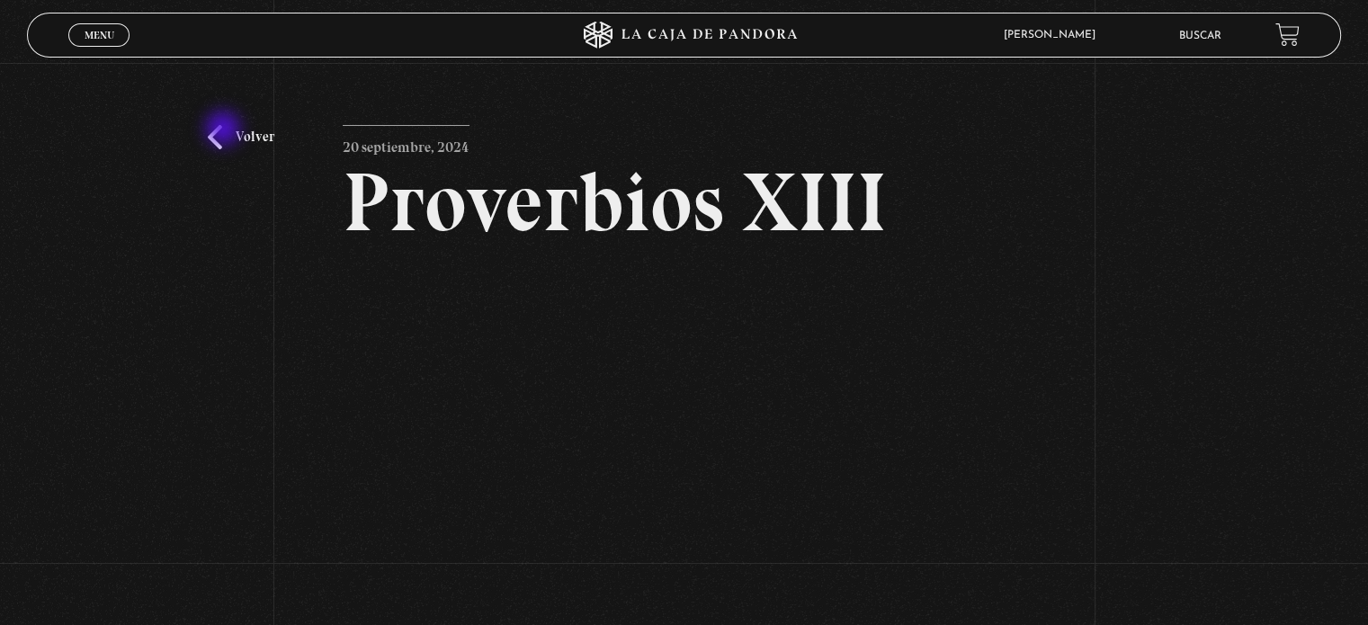
click at [225, 130] on link "Volver" at bounding box center [241, 137] width 67 height 24
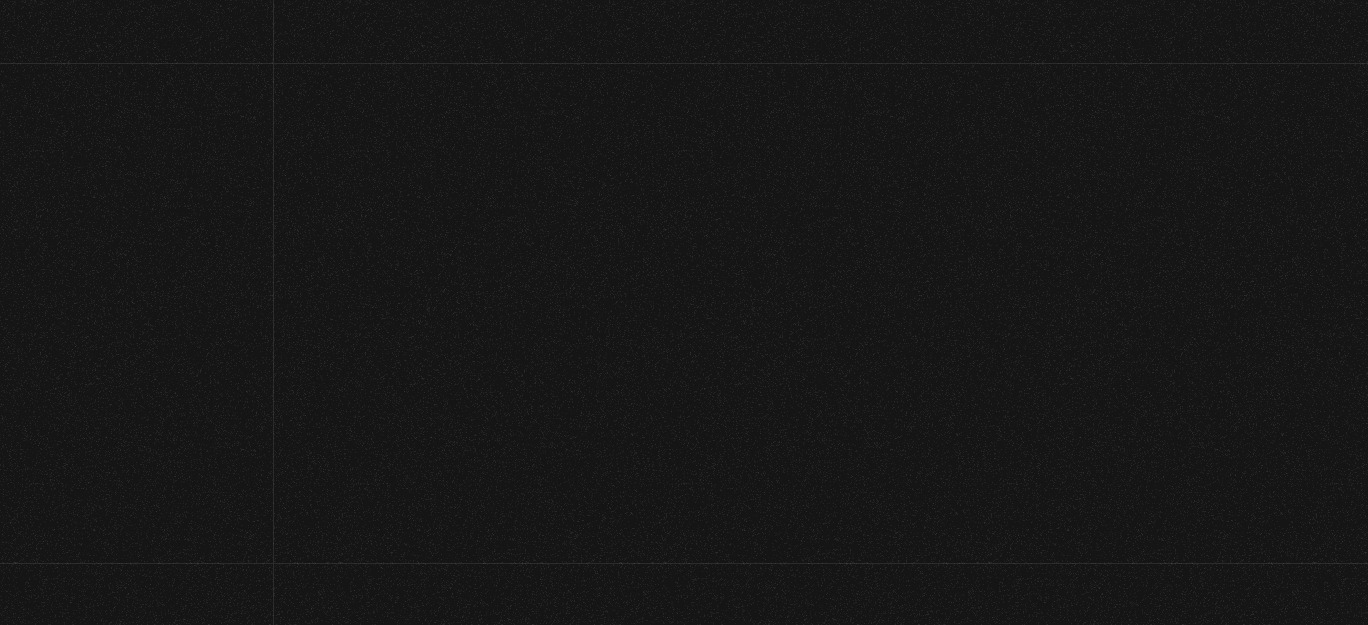
scroll to position [189, 0]
